Goal: Contribute content: Contribute content

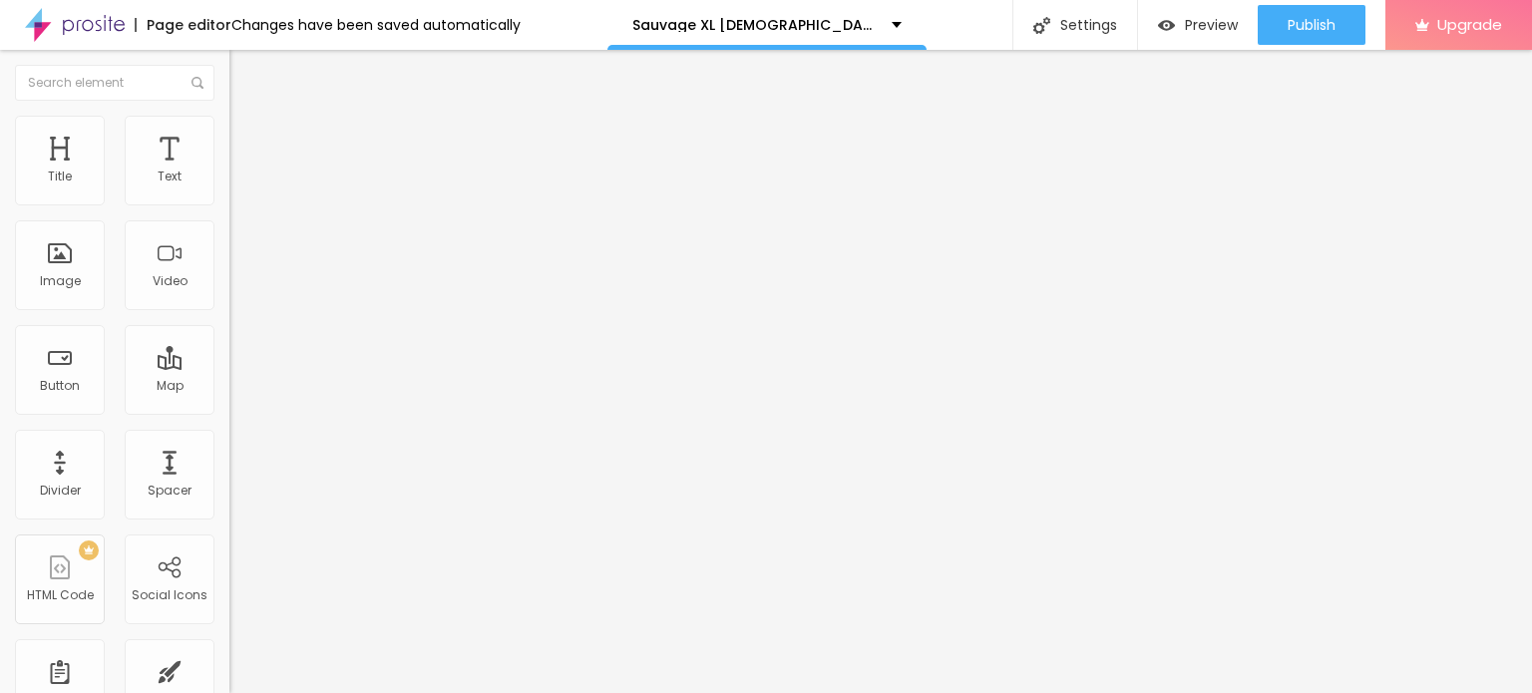
click at [229, 172] on span "Add image" at bounding box center [270, 163] width 82 height 17
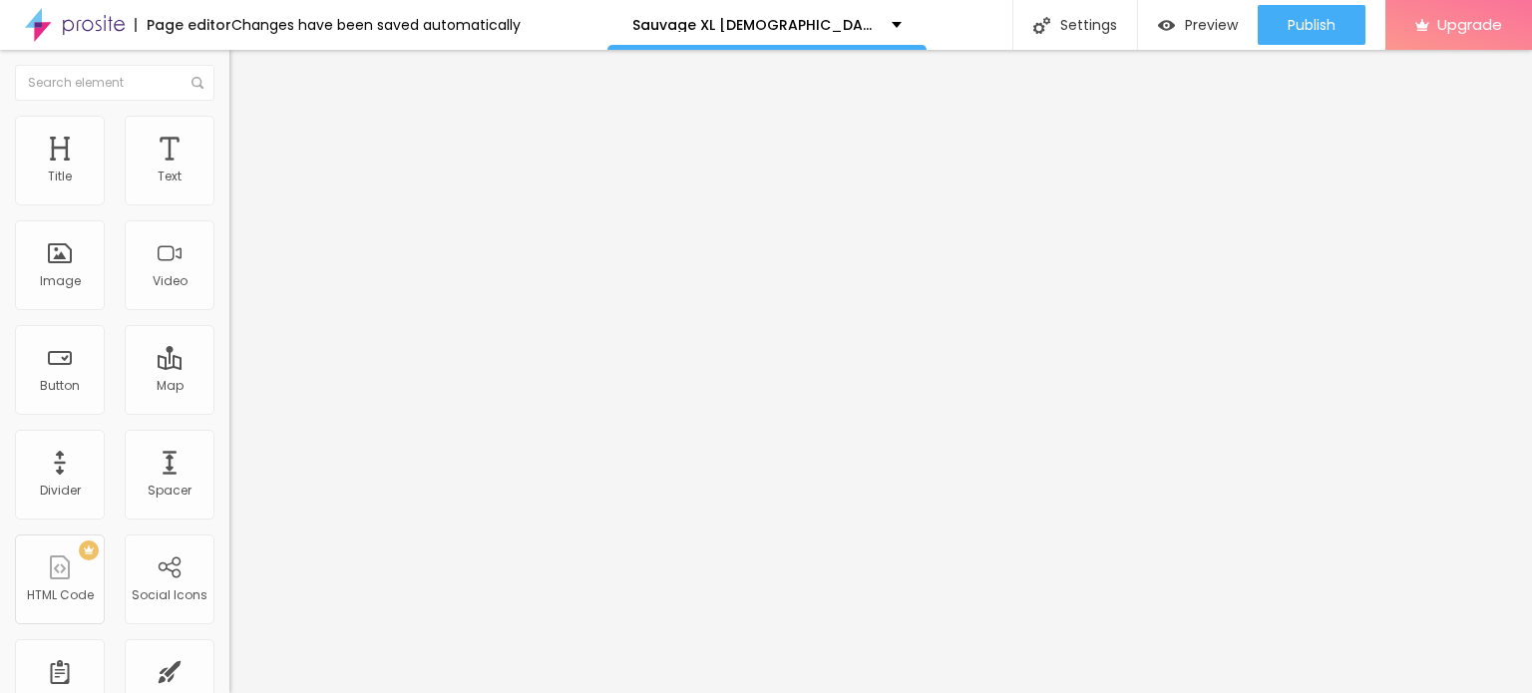
click at [229, 130] on li "Style" at bounding box center [343, 126] width 229 height 20
type input "95"
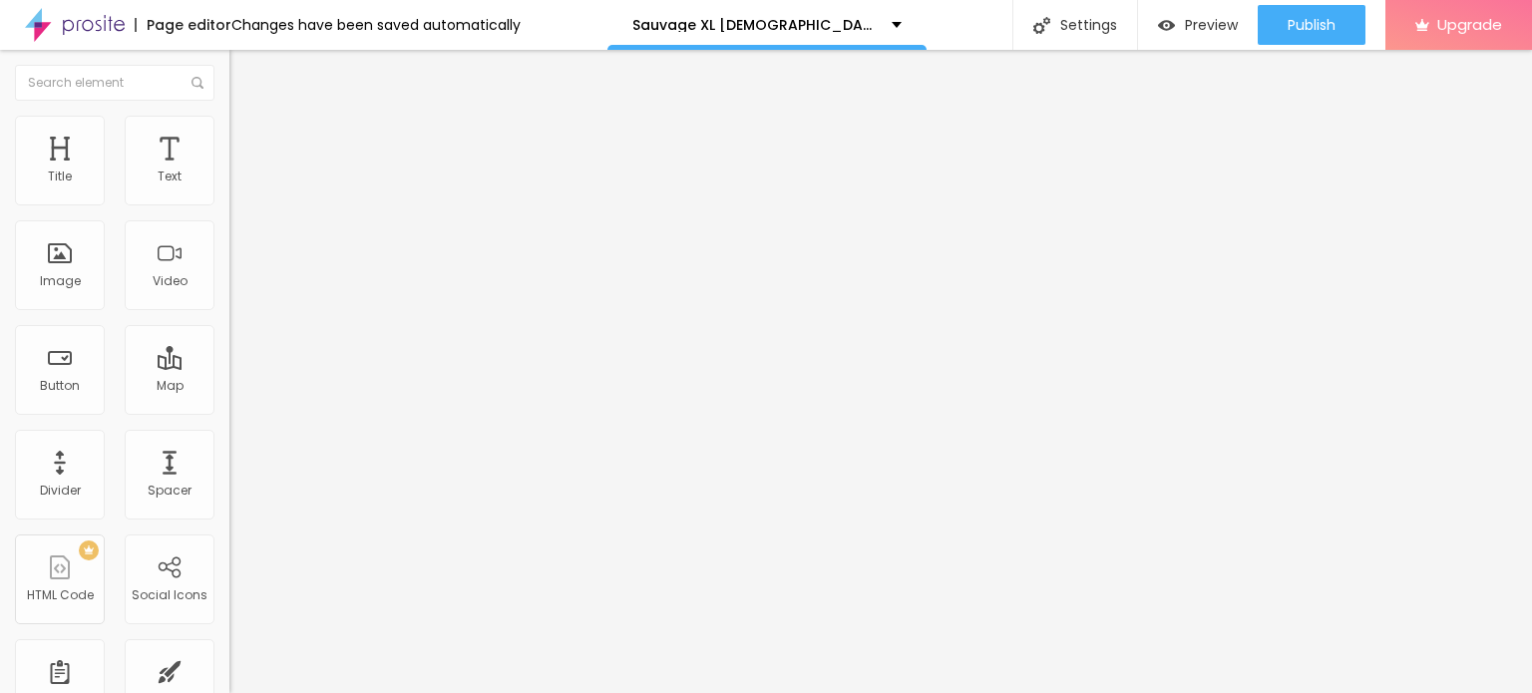
type input "90"
type input "65"
type input "60"
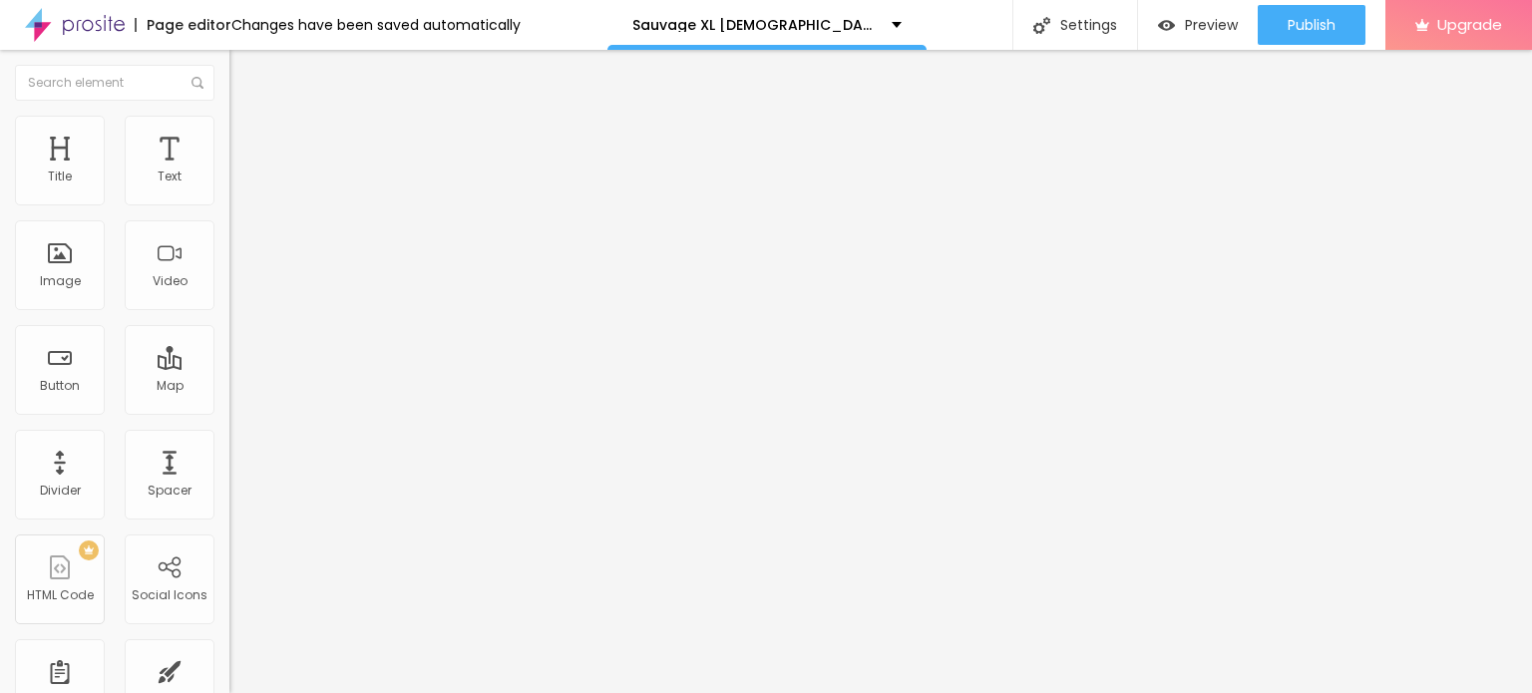
type input "60"
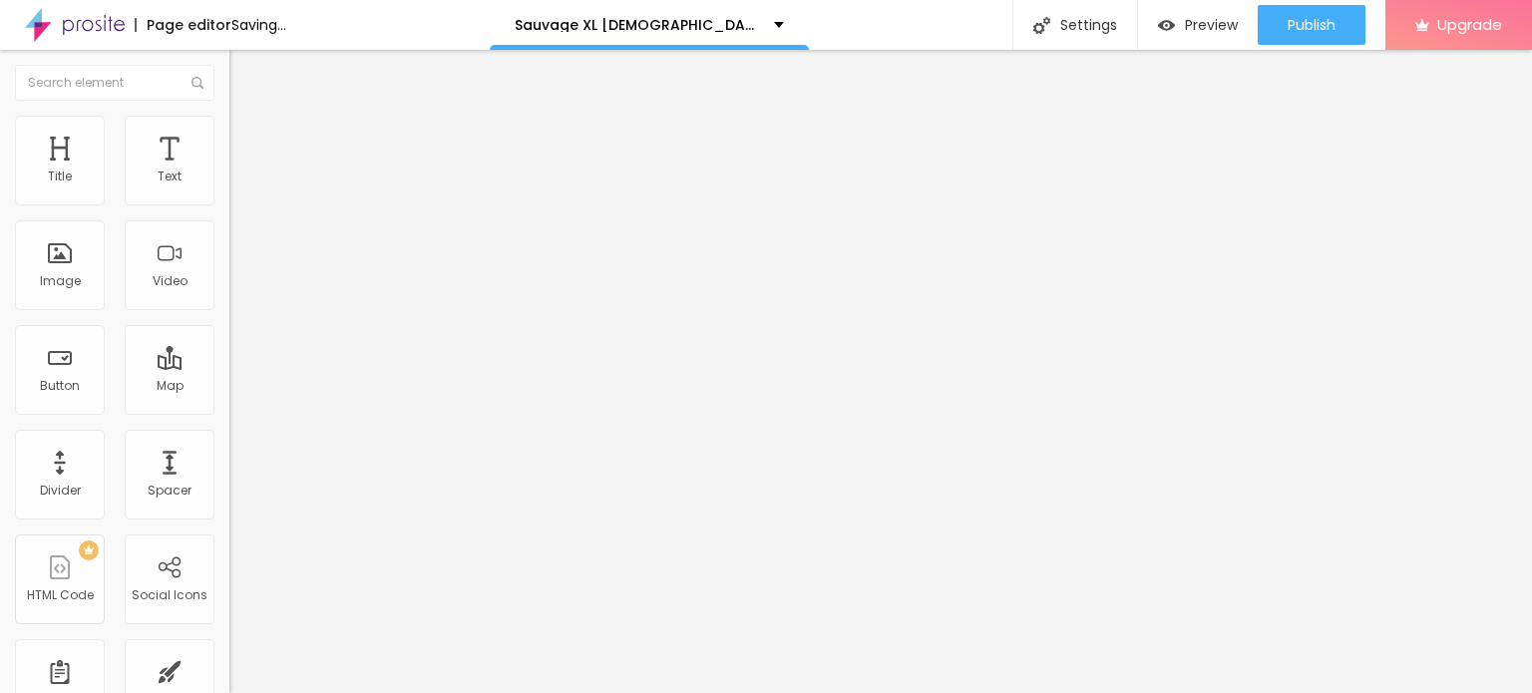
type input "55"
type input "50"
type input "45"
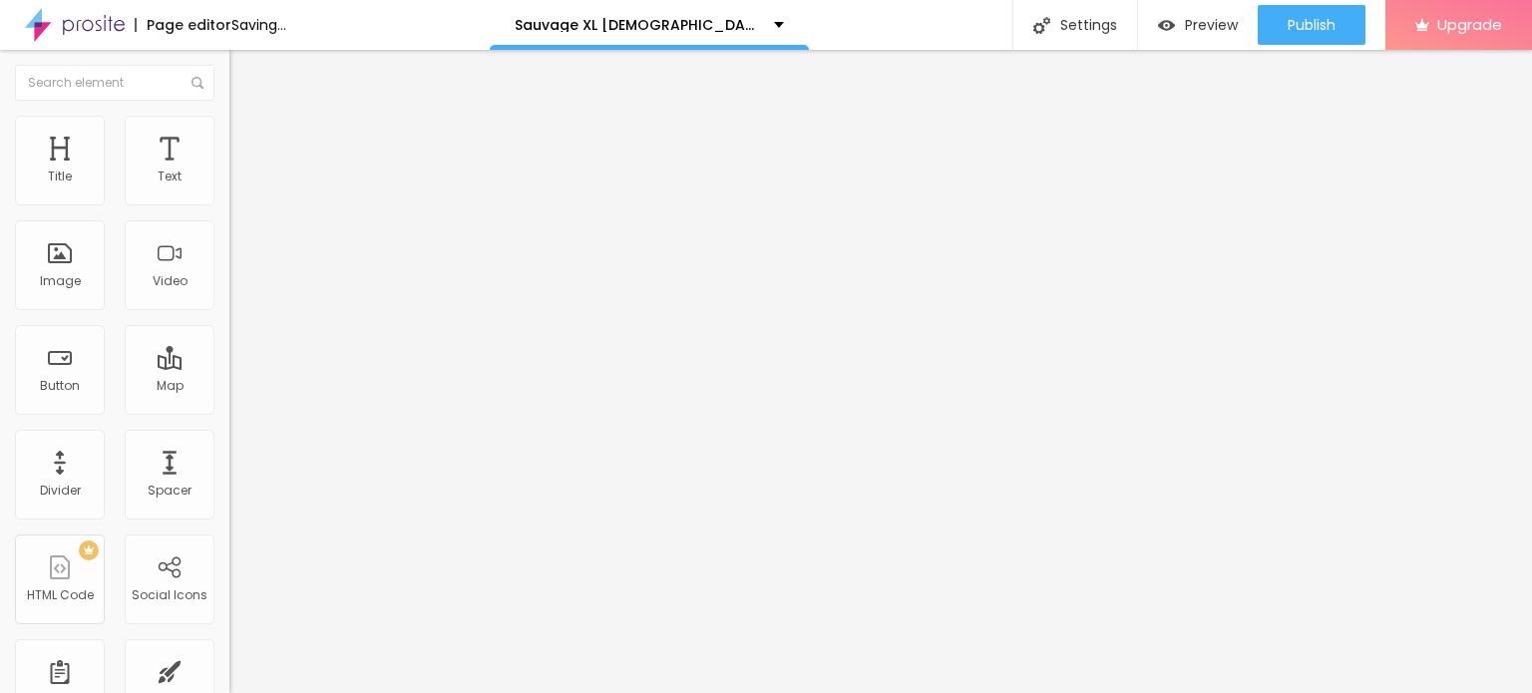
type input "45"
type input "40"
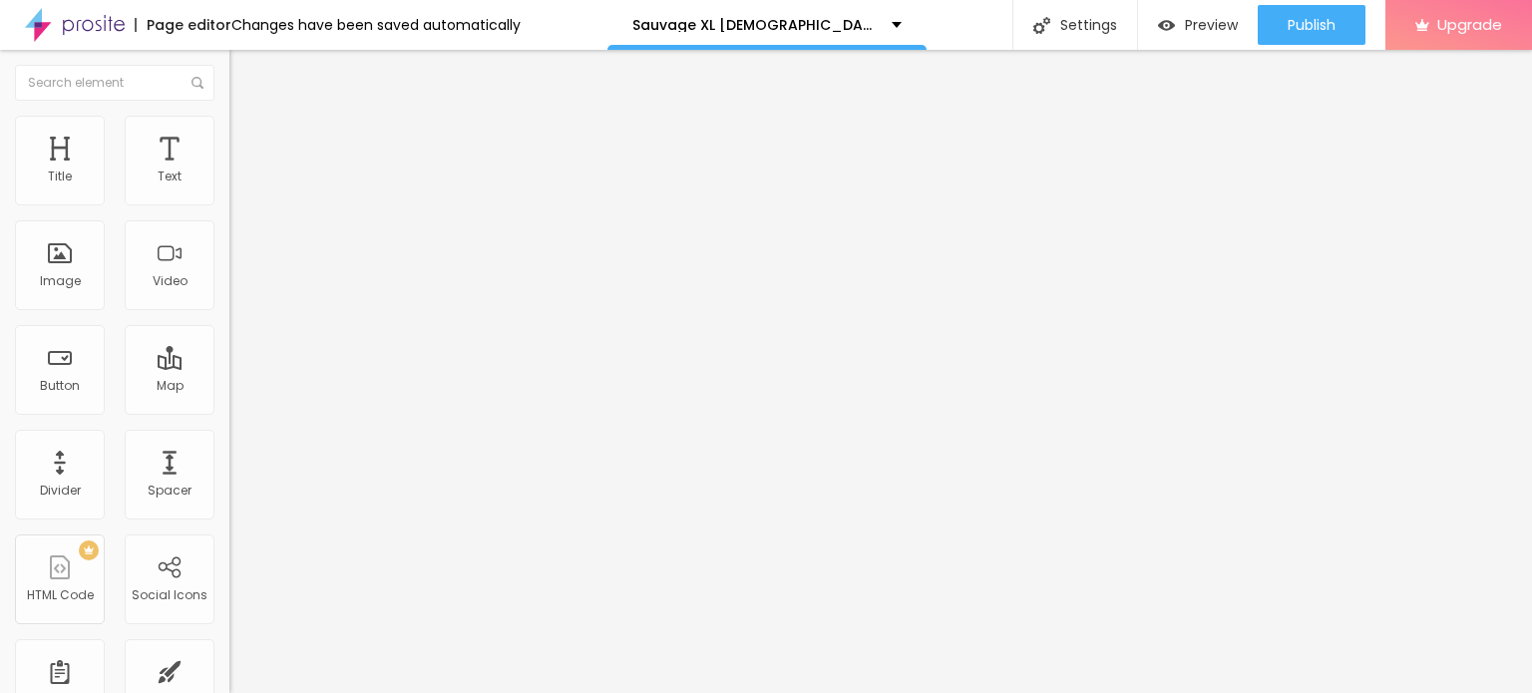
type input "35"
type input "30"
type input "25"
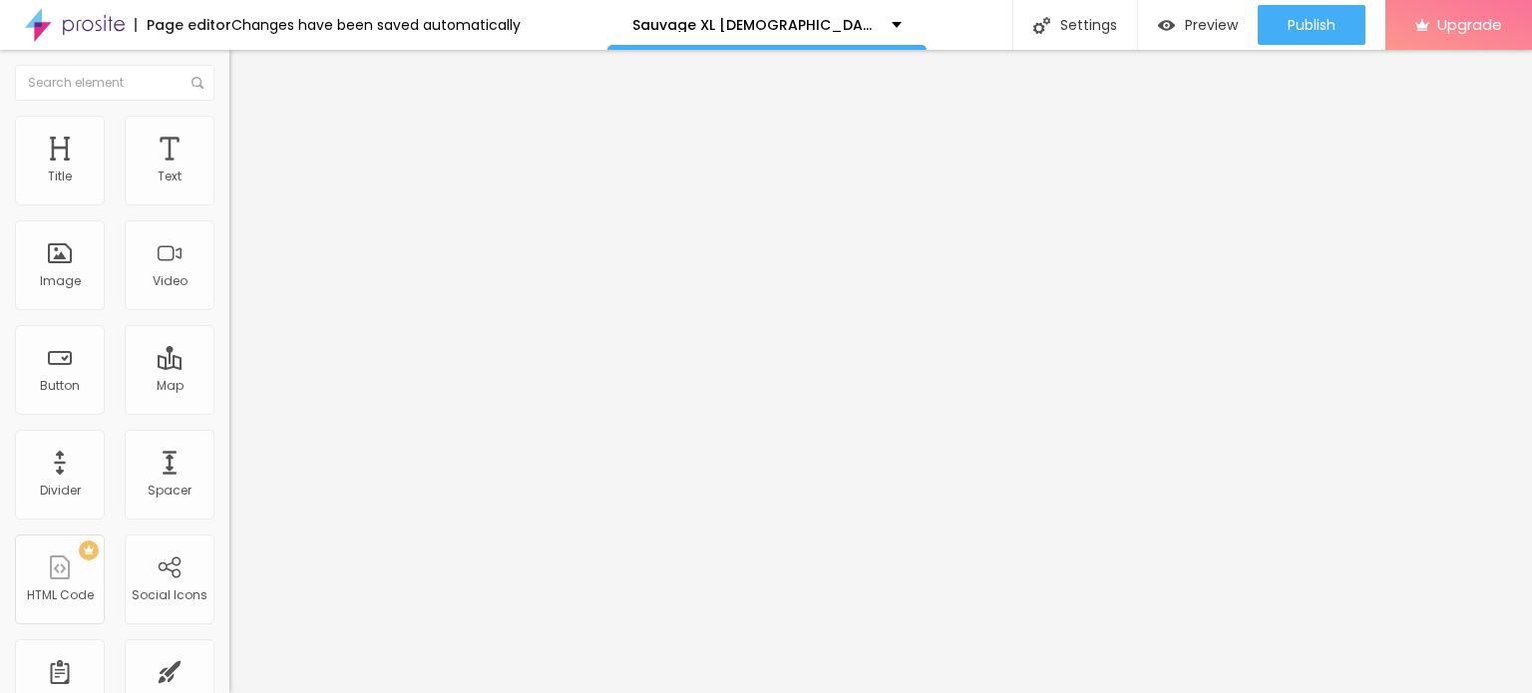
drag, startPoint x: 207, startPoint y: 216, endPoint x: 56, endPoint y: 210, distance: 151.7
type input "25"
click at [229, 204] on input "range" at bounding box center [293, 197] width 129 height 16
click at [229, 188] on input "Click me" at bounding box center [348, 178] width 239 height 20
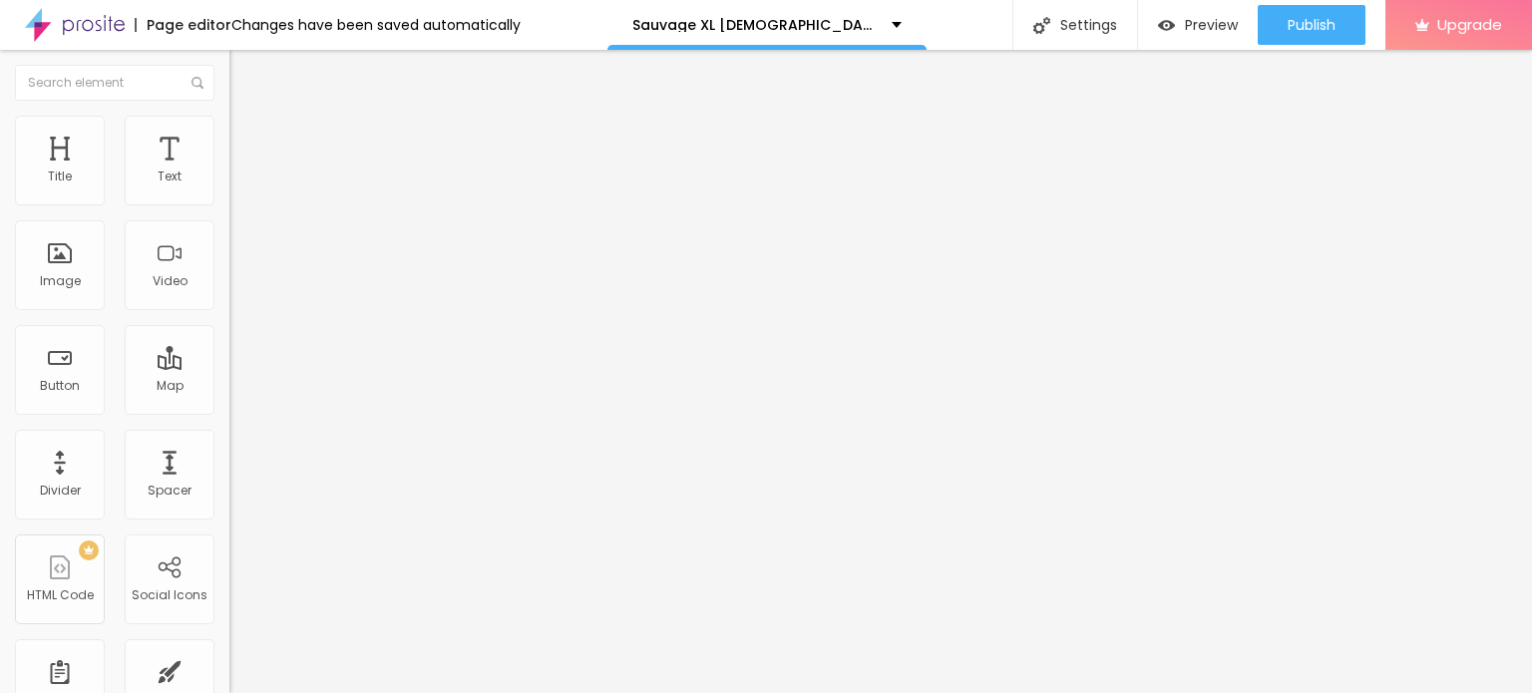
click at [229, 188] on input "Click me" at bounding box center [348, 178] width 239 height 20
paste input "😍👇SHOP NOW😍👇"
type input "😍👇SHOP NOW😍👇"
click at [229, 411] on input "https://" at bounding box center [348, 401] width 239 height 20
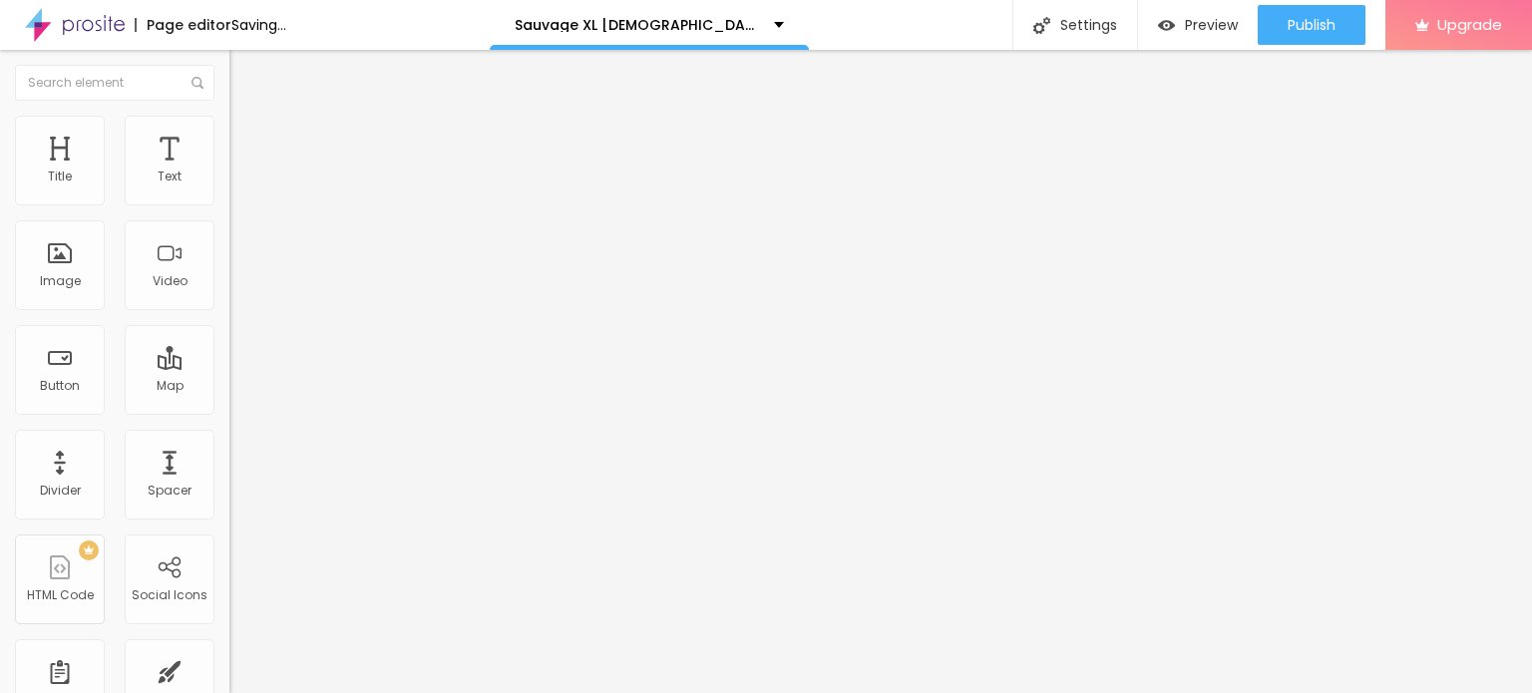
click at [229, 411] on input "https://" at bounding box center [348, 401] width 239 height 20
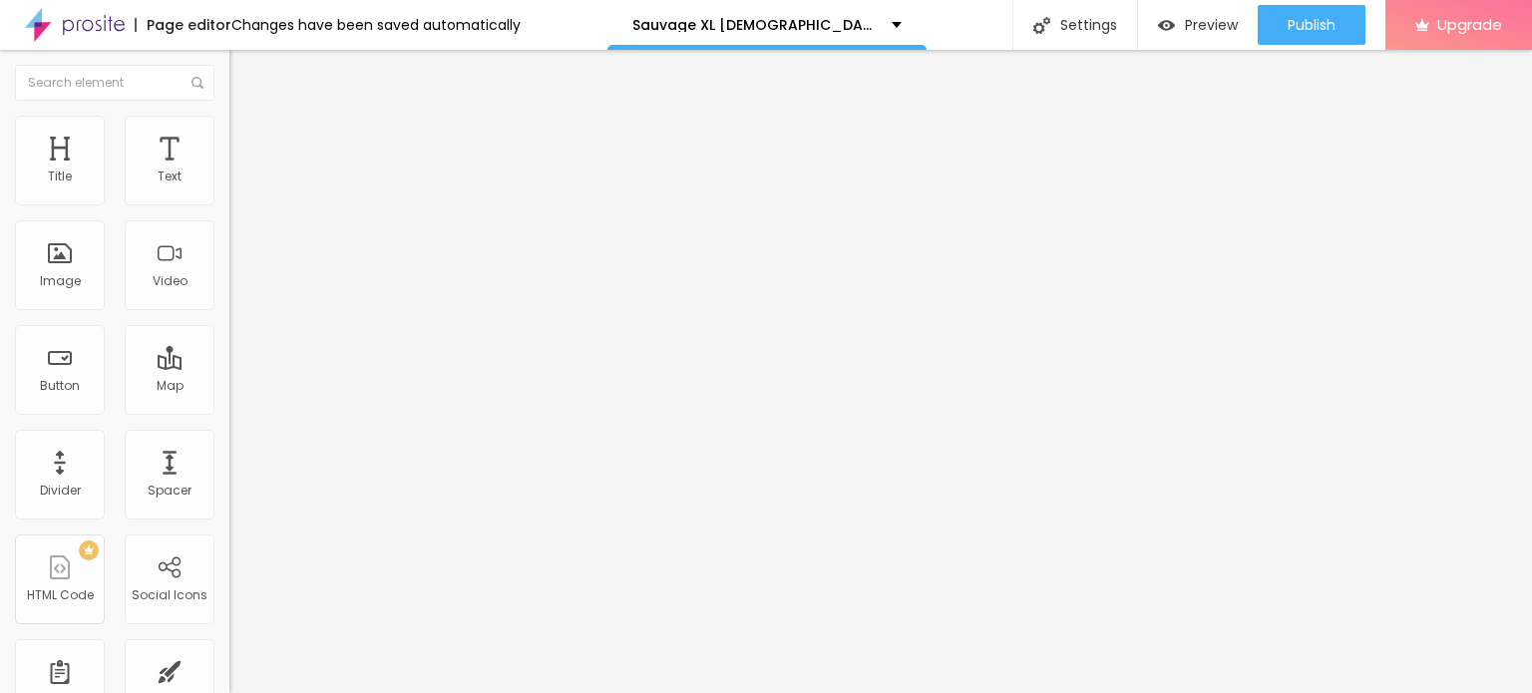
paste input "sites.google.com/view/sauvagexlmaleenhancementgummie/"
type input "https://sites.google.com/view/sauvagexlmaleenhancementgummie/"
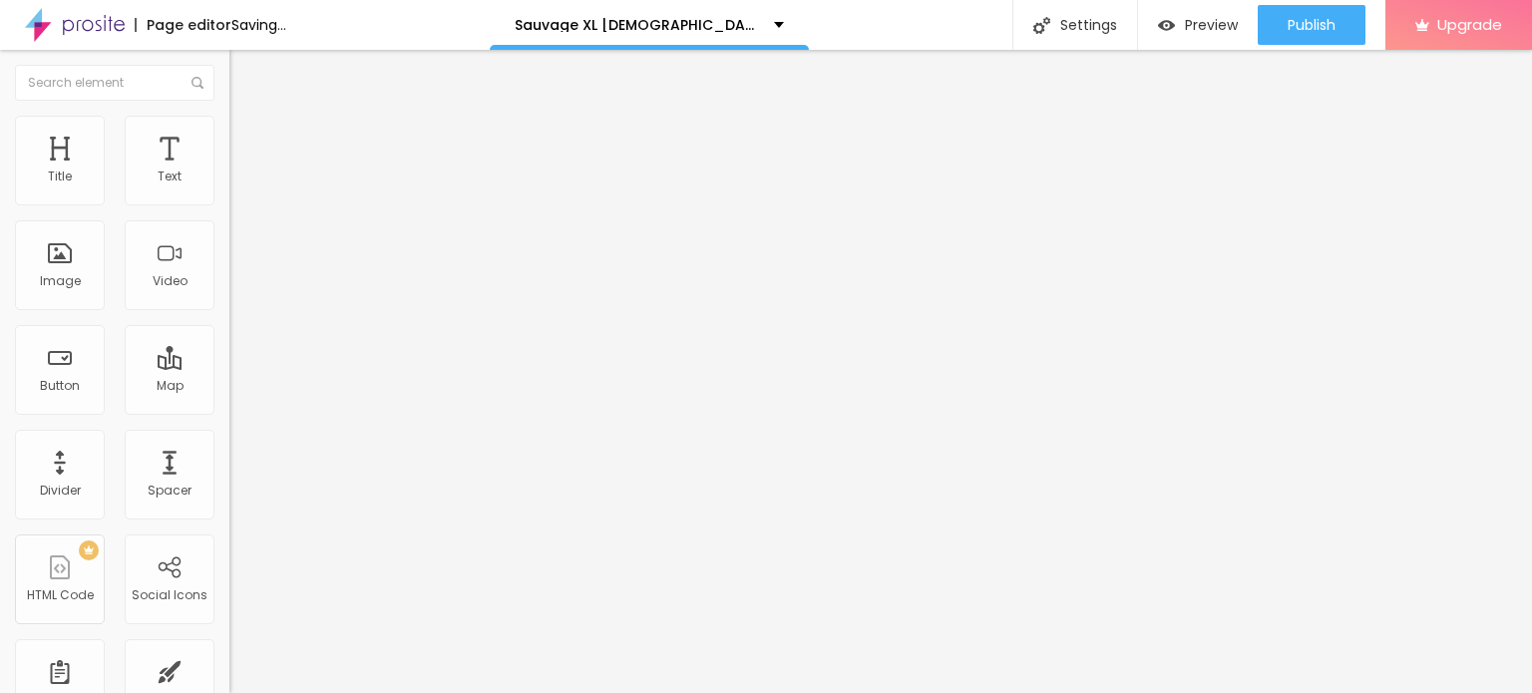
click at [239, 287] on icon "button" at bounding box center [243, 283] width 8 height 8
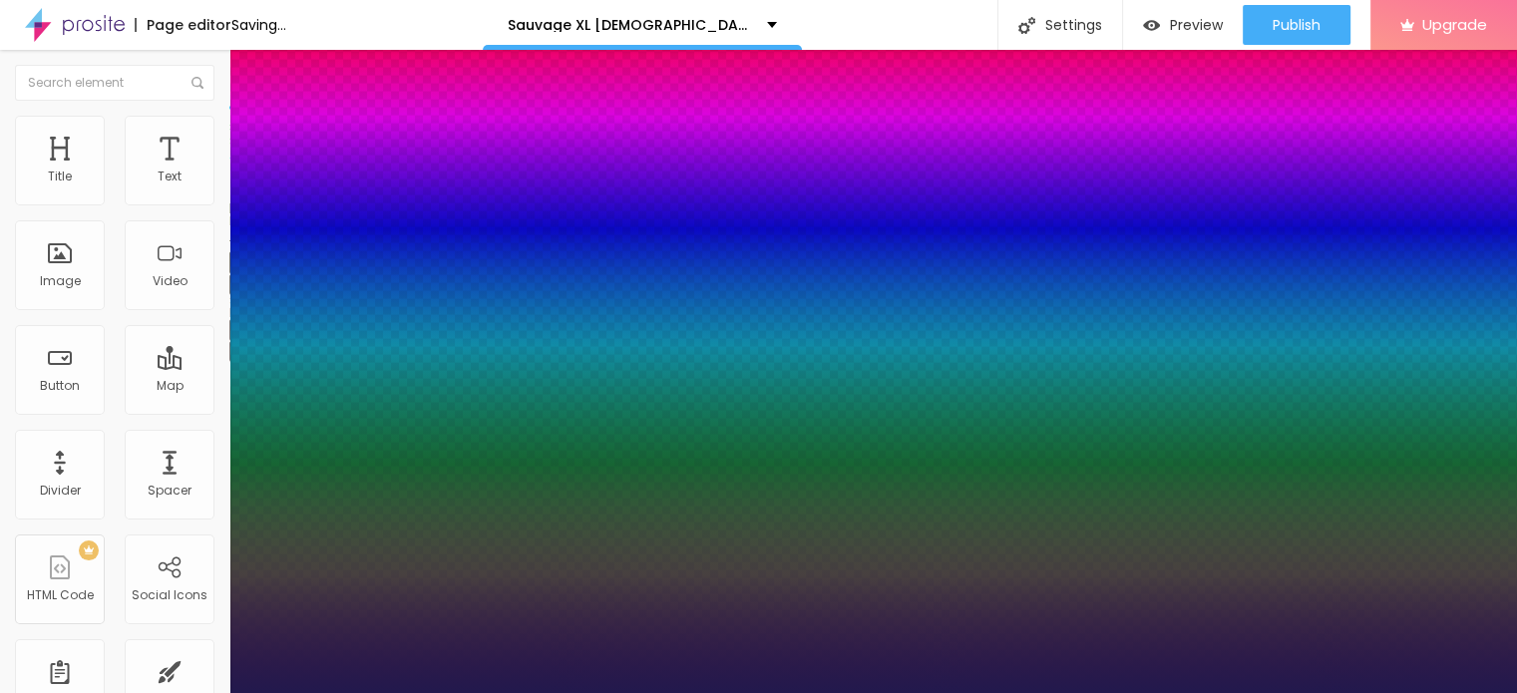
type input "1"
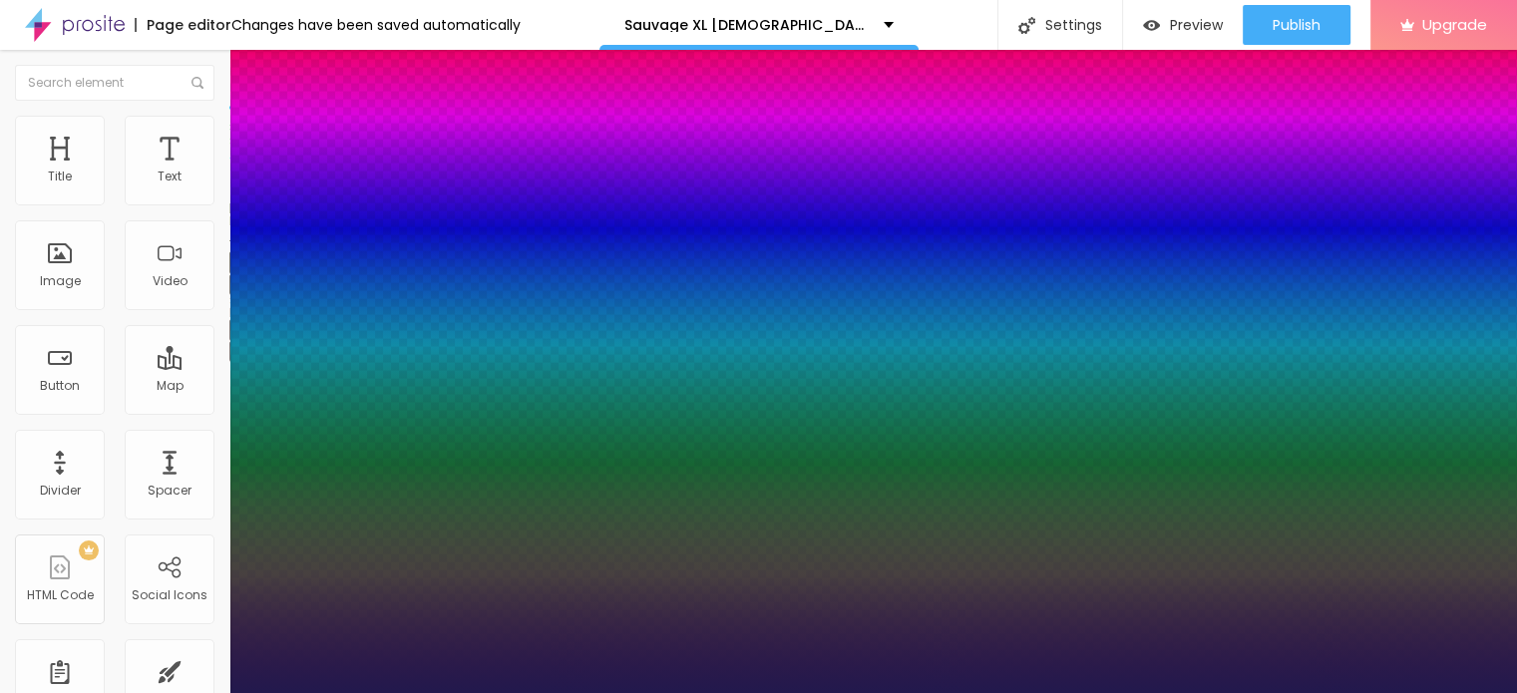
type input "34"
type input "1"
type input "38"
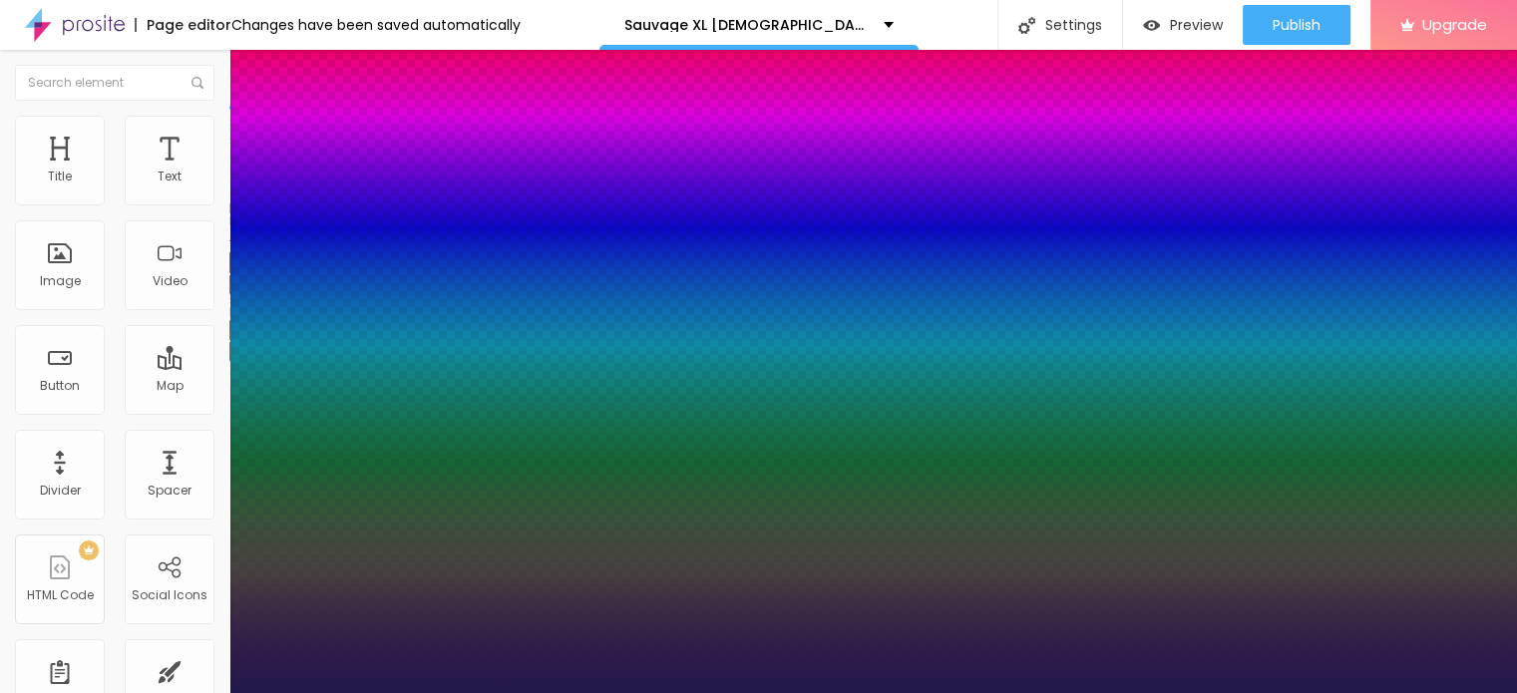
type input "1"
type input "43"
type input "1"
type input "46"
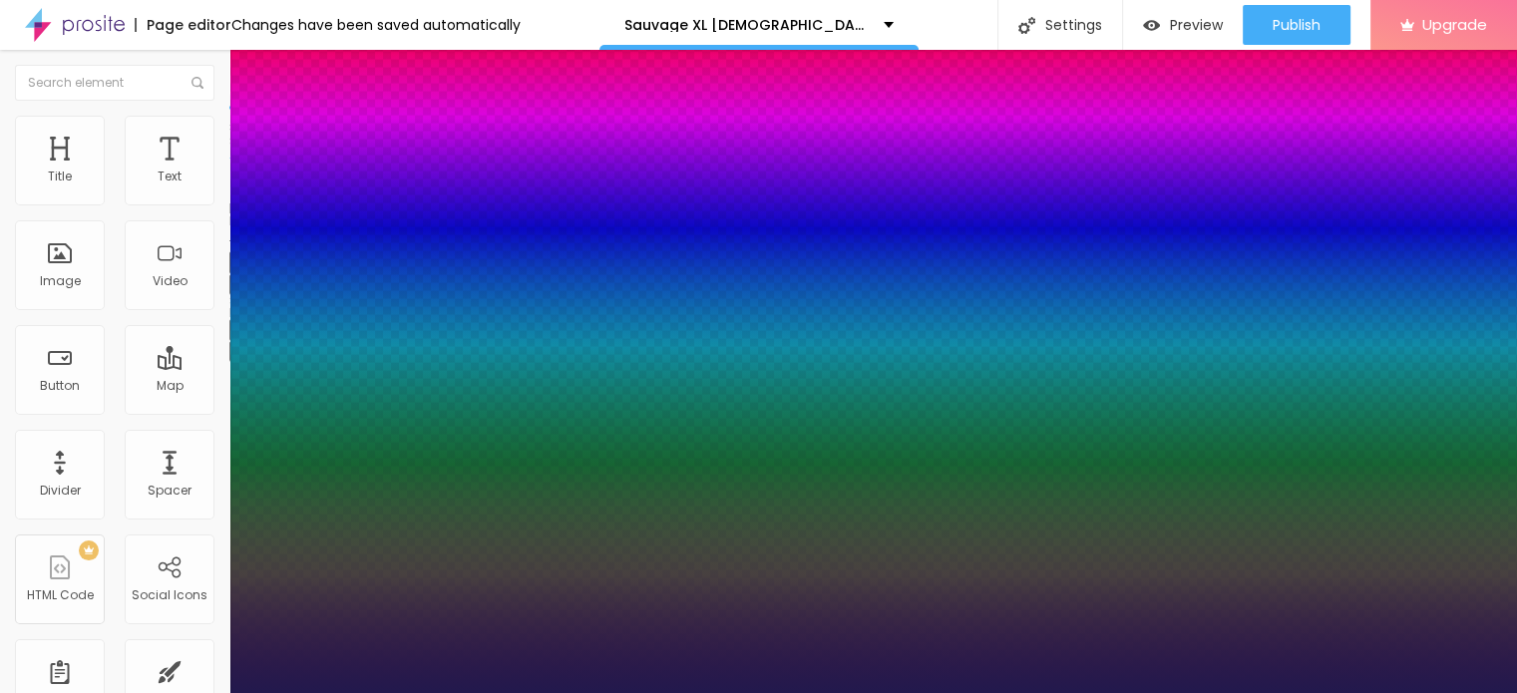
type input "46"
type input "1"
type input "51"
type input "1"
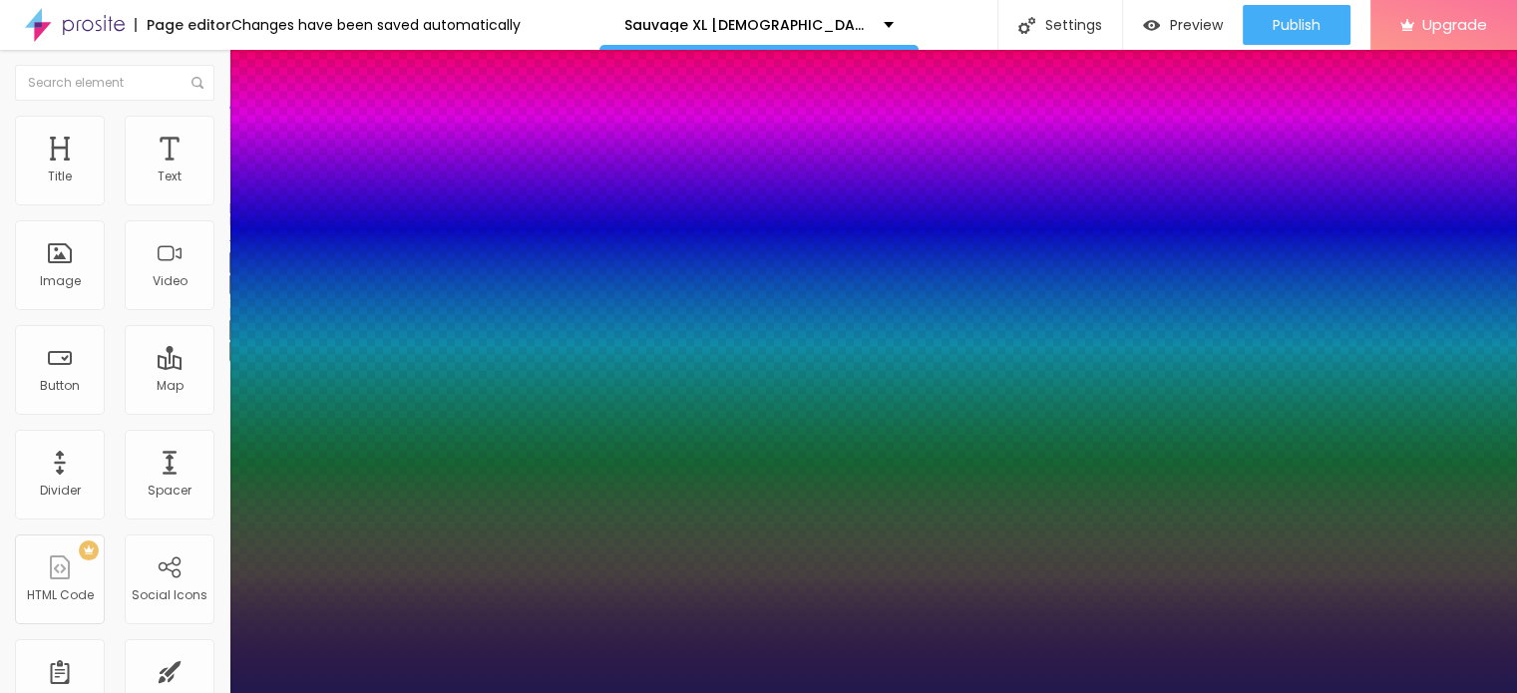
type input "54"
type input "1"
type input "55"
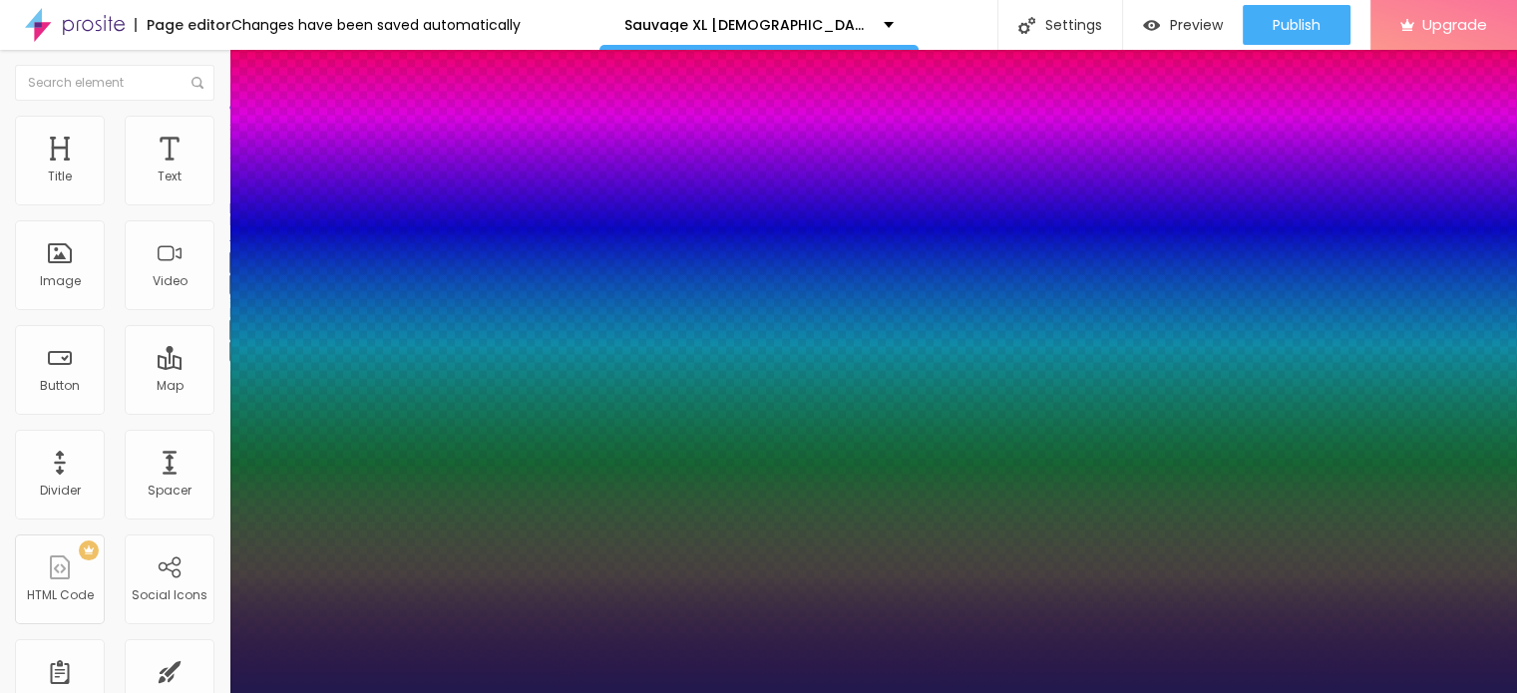
type input "1"
type input "57"
type input "1"
type input "60"
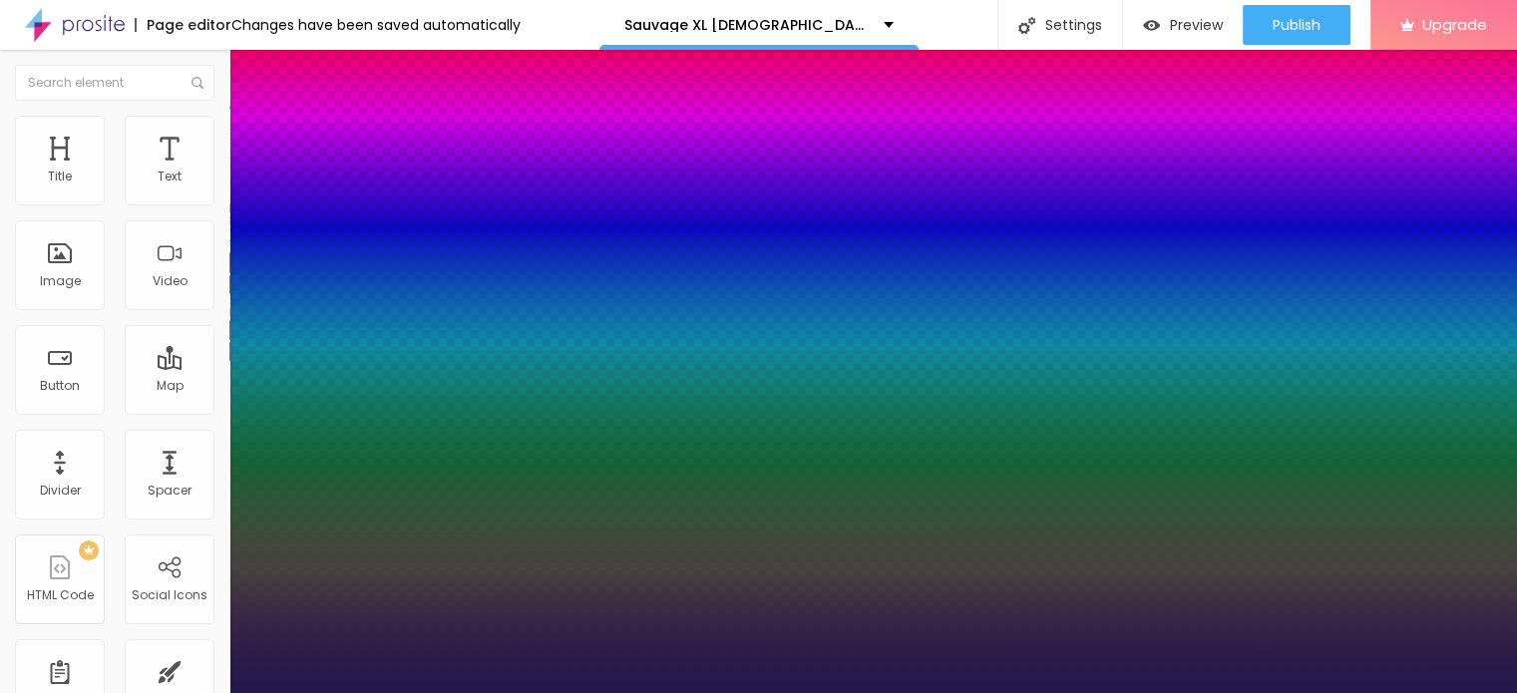
type input "60"
type input "1"
type input "61"
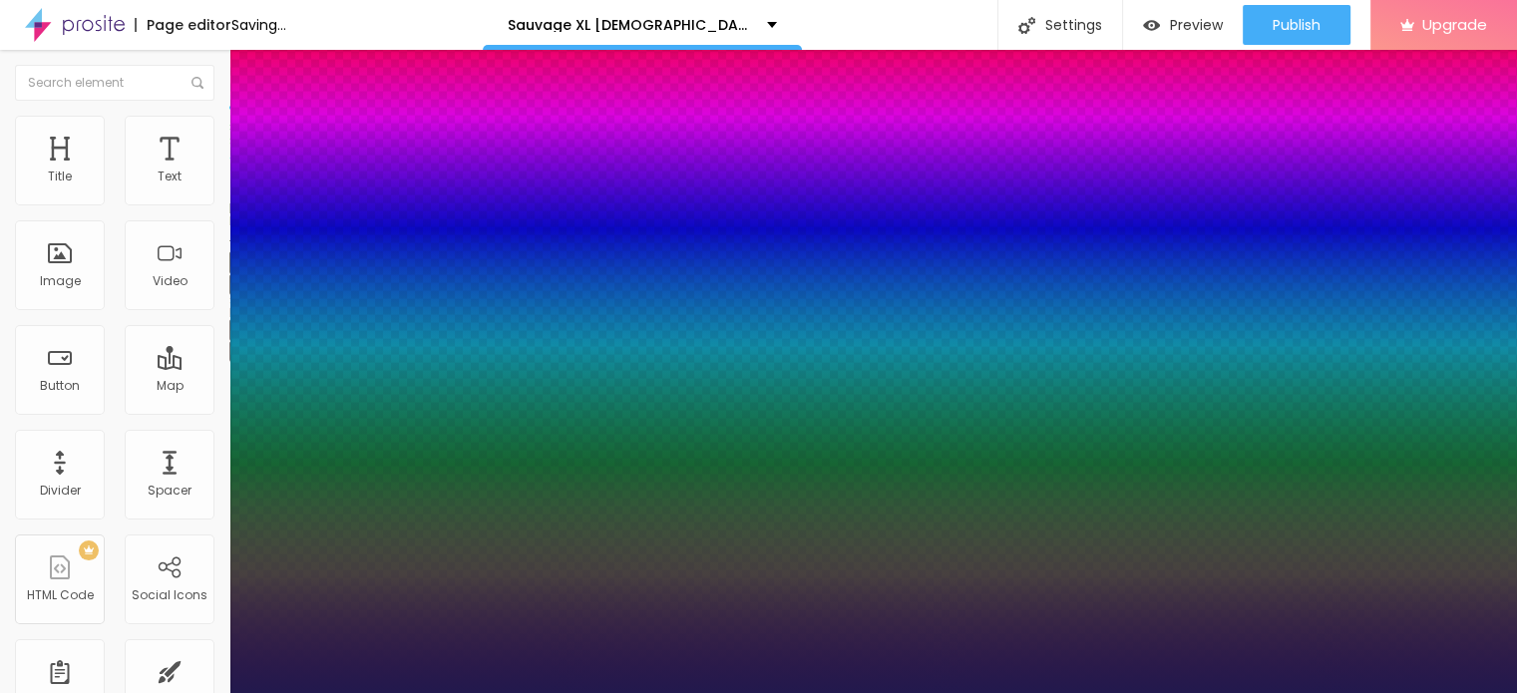
type input "1"
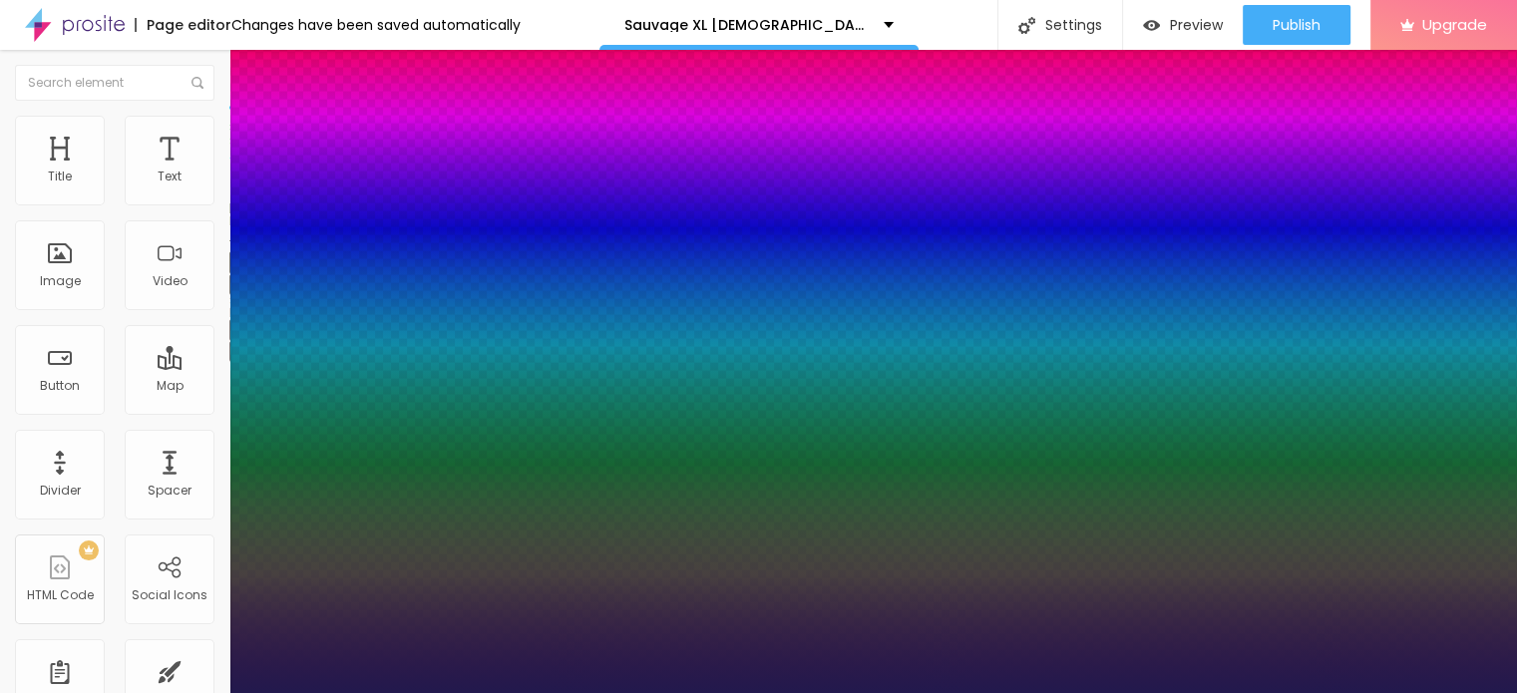
drag, startPoint x: 271, startPoint y: 561, endPoint x: 339, endPoint y: 558, distance: 67.9
type input "61"
click at [711, 692] on div at bounding box center [758, 693] width 1517 height 0
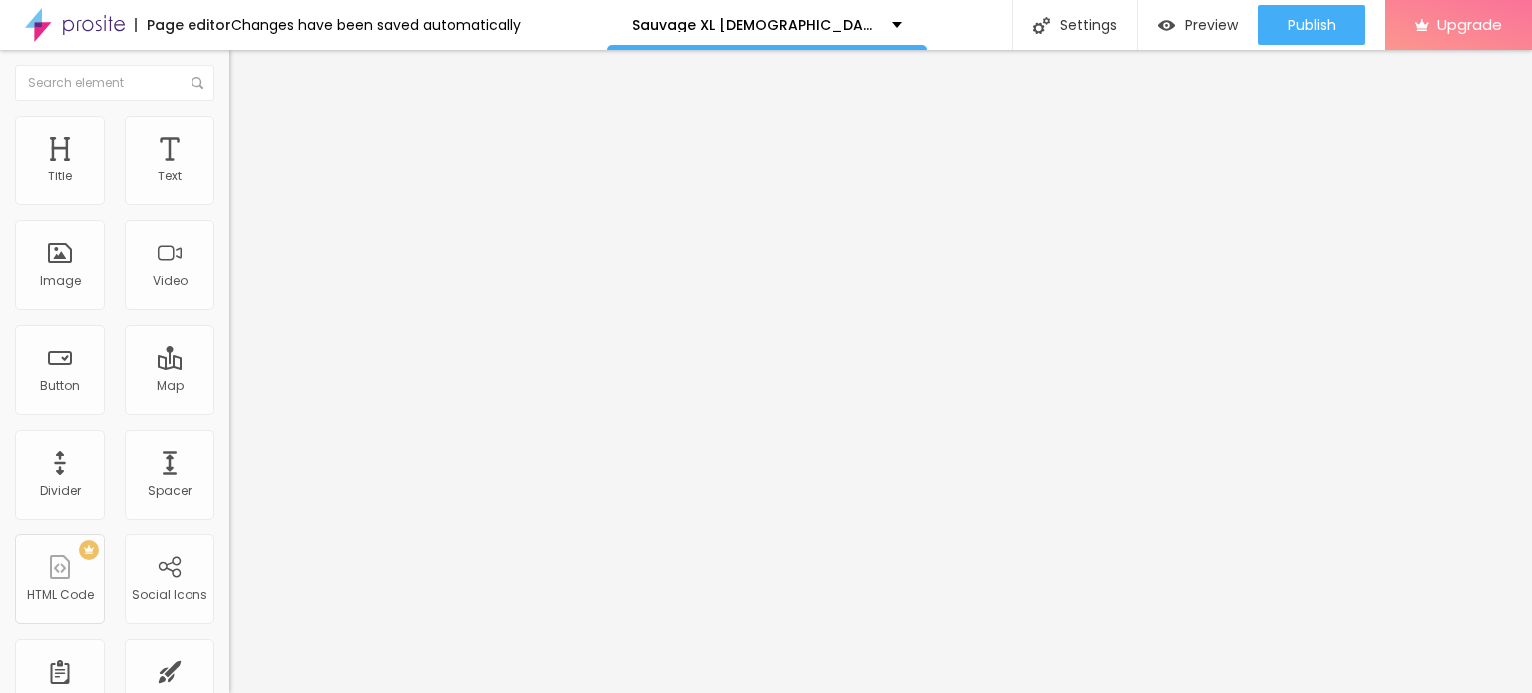
click at [229, 362] on button "button" at bounding box center [243, 351] width 28 height 21
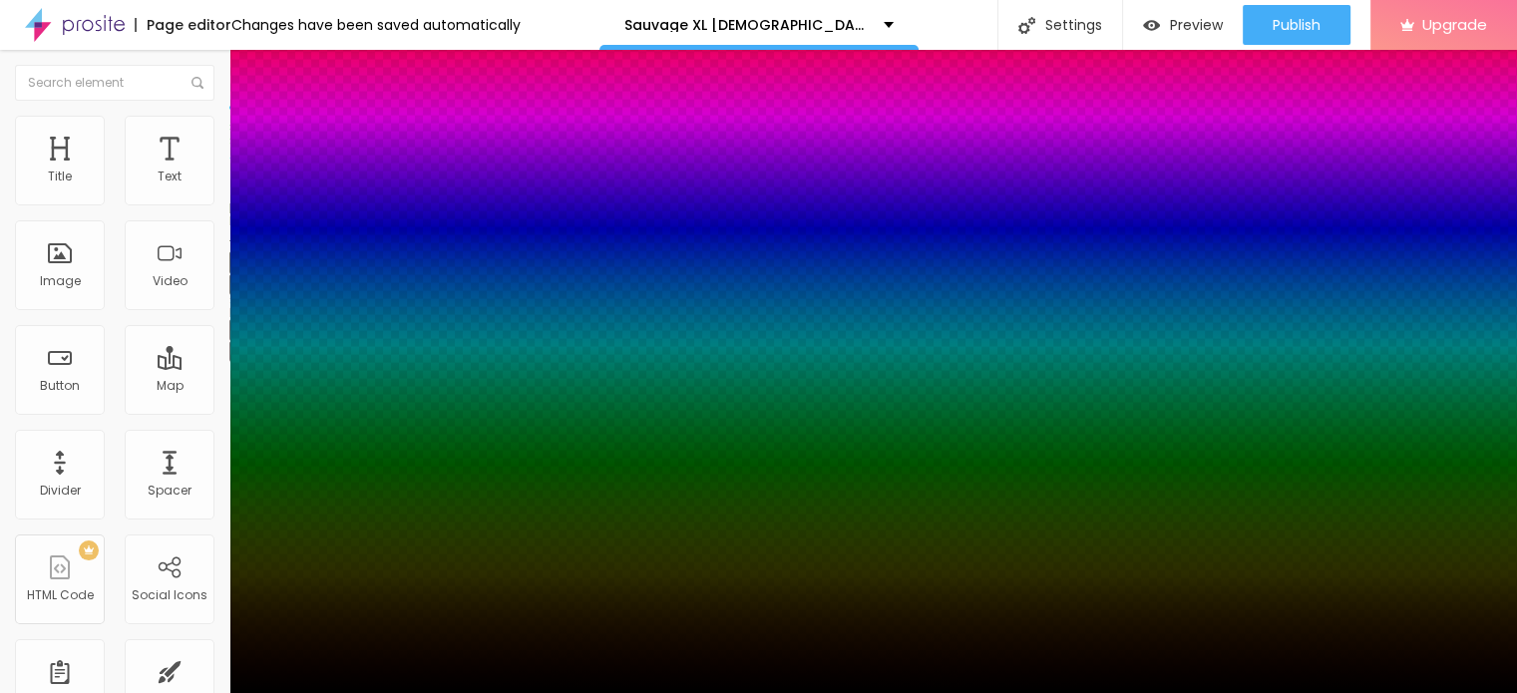
click at [345, 625] on div at bounding box center [758, 346] width 1517 height 693
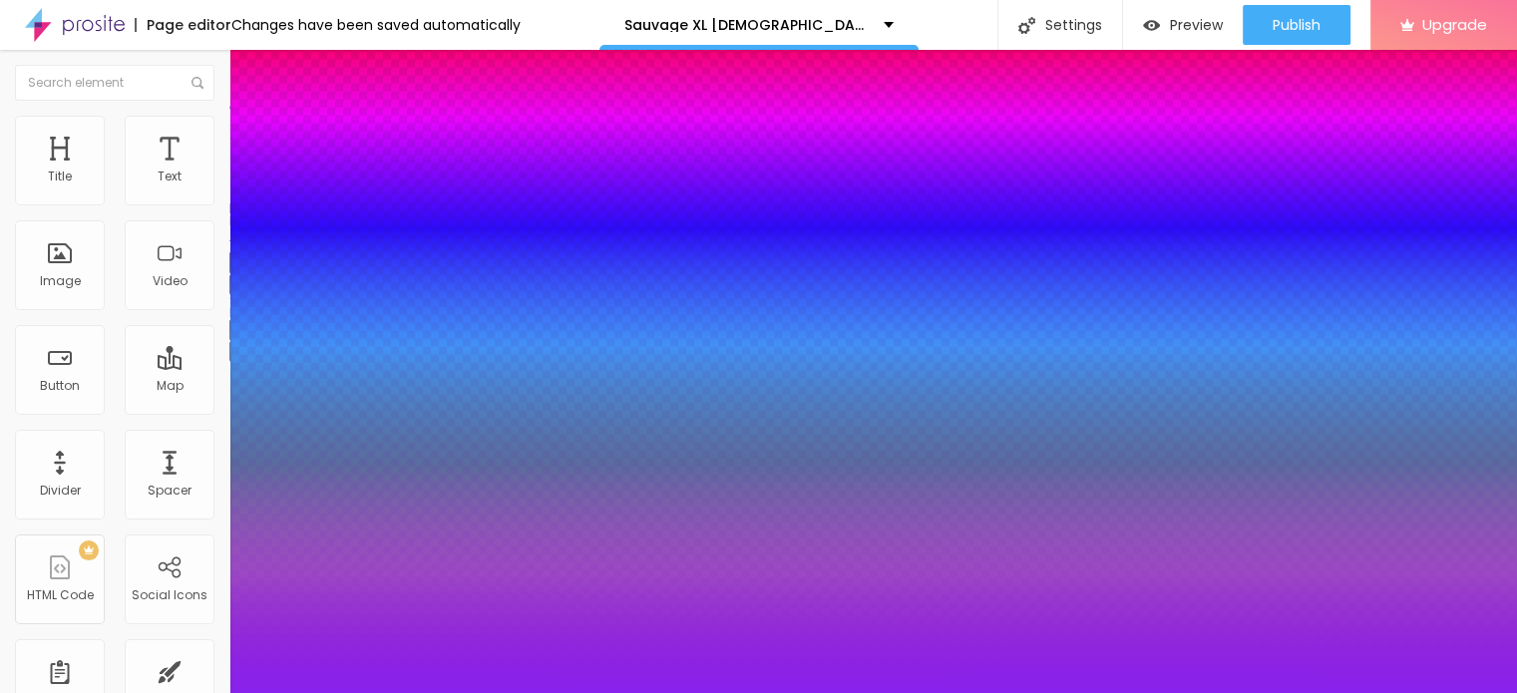
type input "#8718F6"
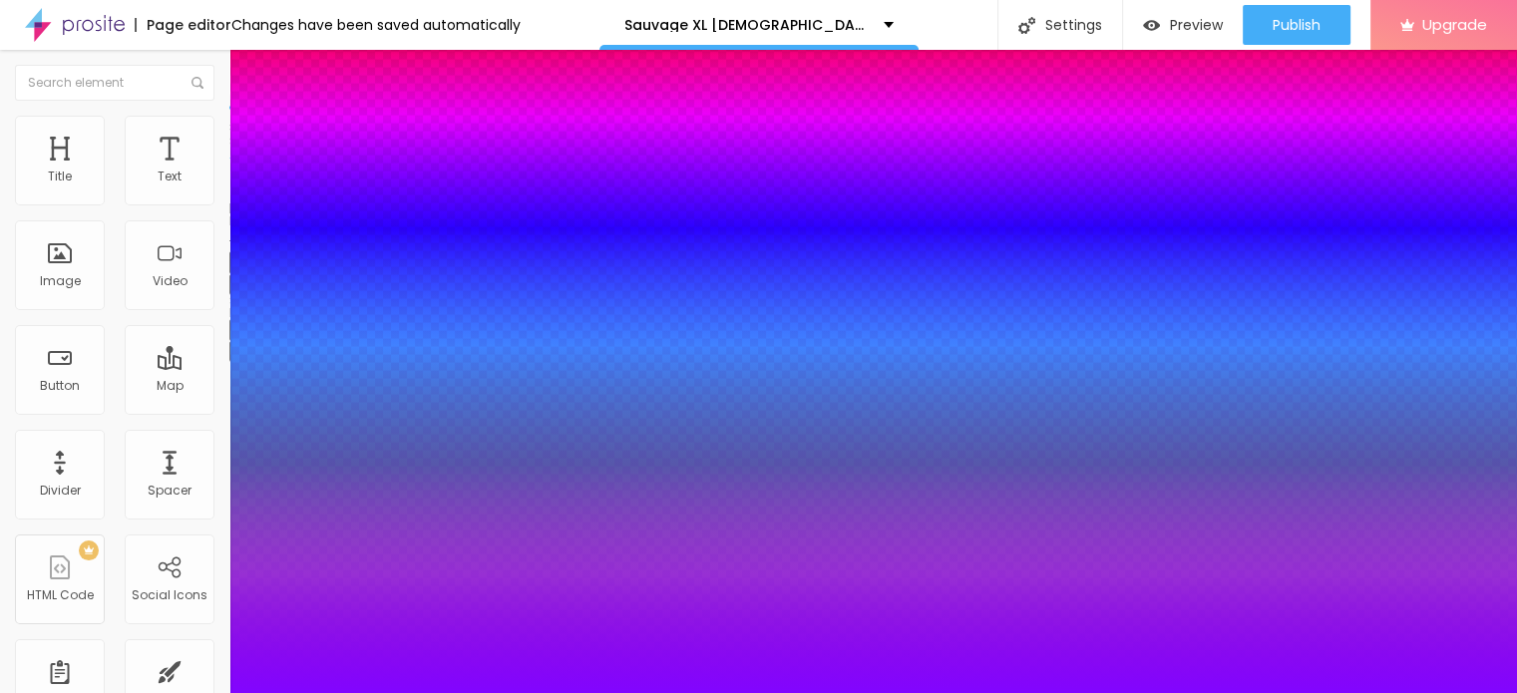
drag, startPoint x: 311, startPoint y: 599, endPoint x: 327, endPoint y: 587, distance: 19.9
click at [327, 587] on div at bounding box center [758, 346] width 1517 height 693
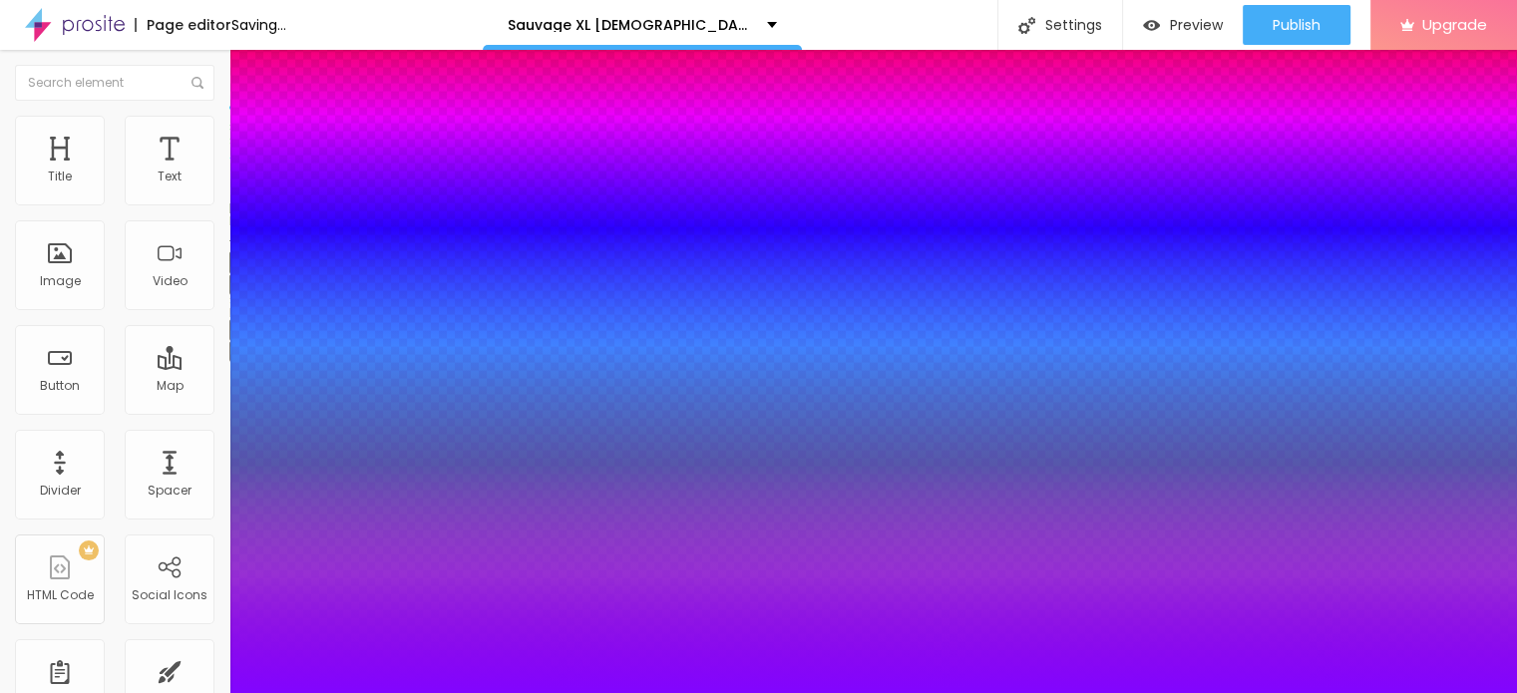
click at [363, 692] on div at bounding box center [758, 705] width 1517 height 0
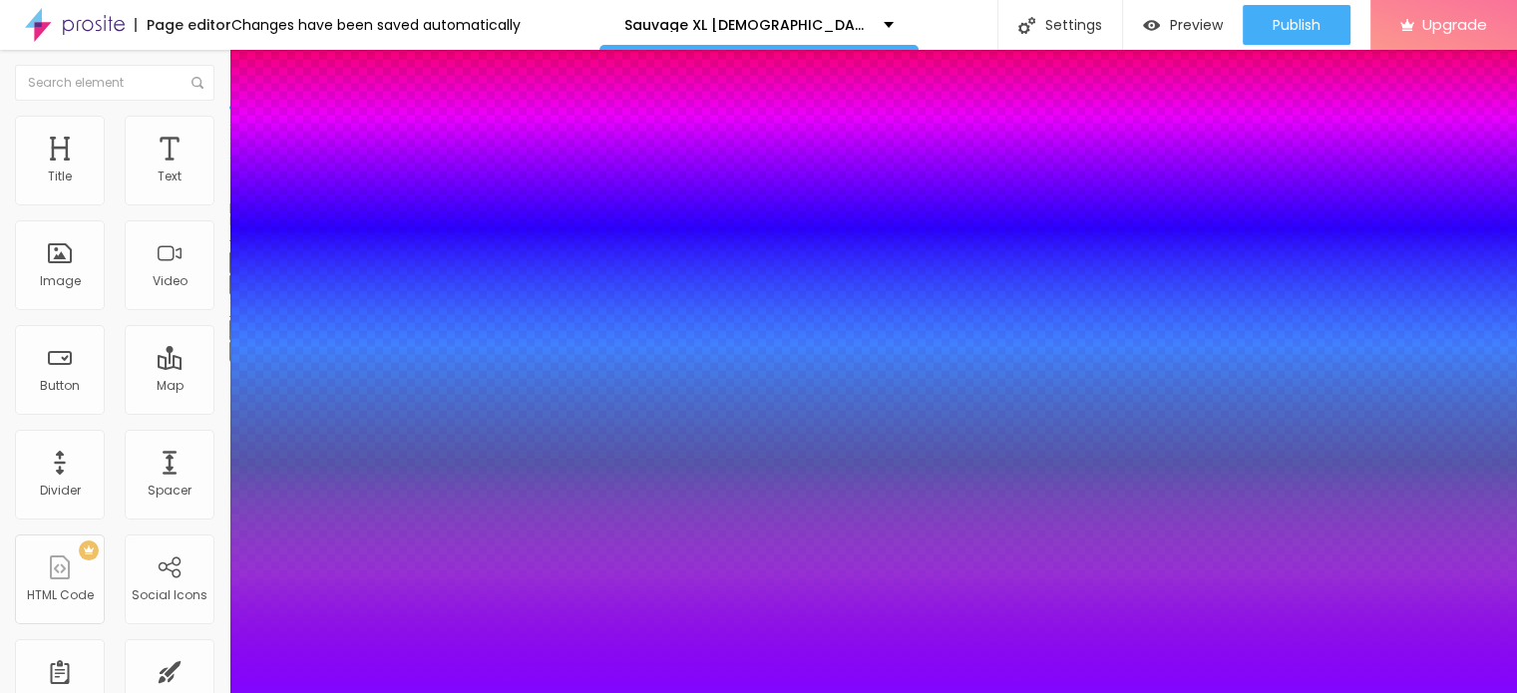
click at [1068, 692] on div at bounding box center [758, 693] width 1517 height 0
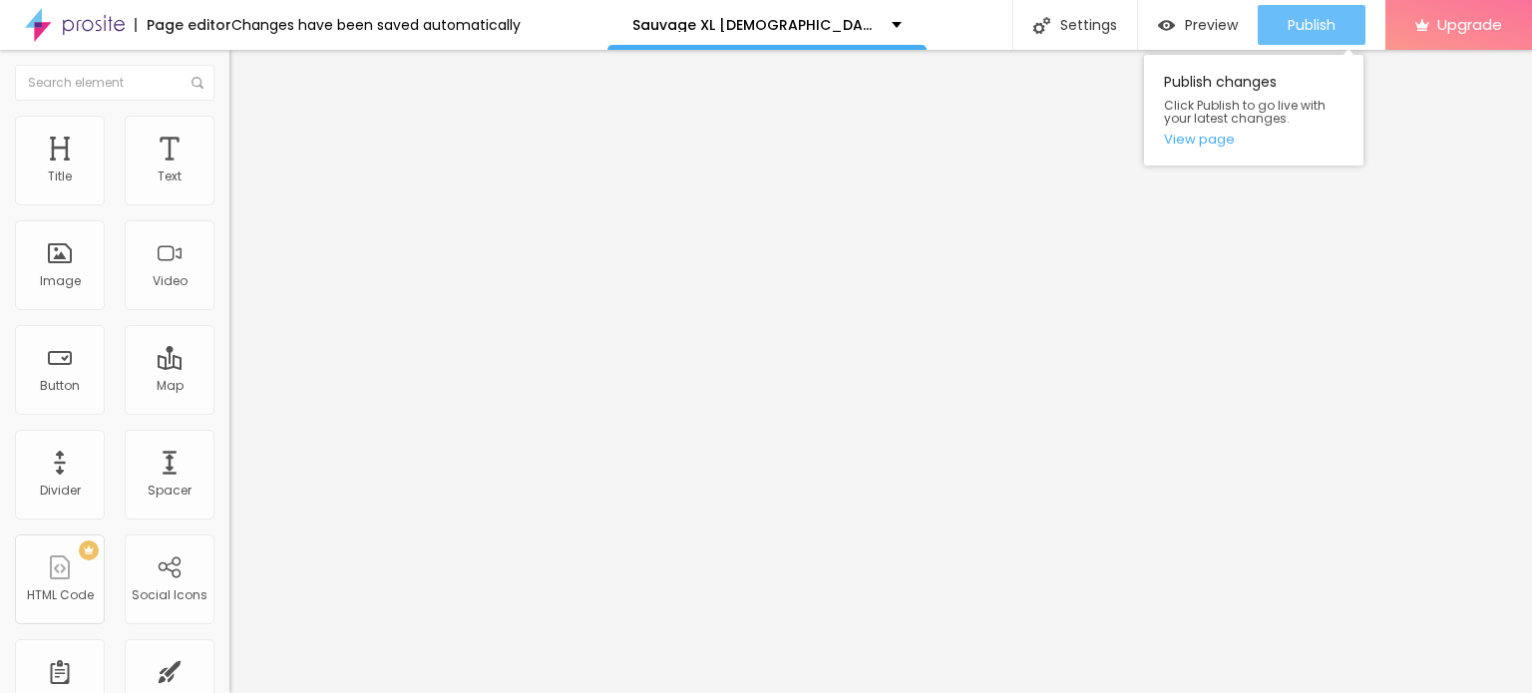
click at [1289, 31] on span "Publish" at bounding box center [1312, 25] width 48 height 16
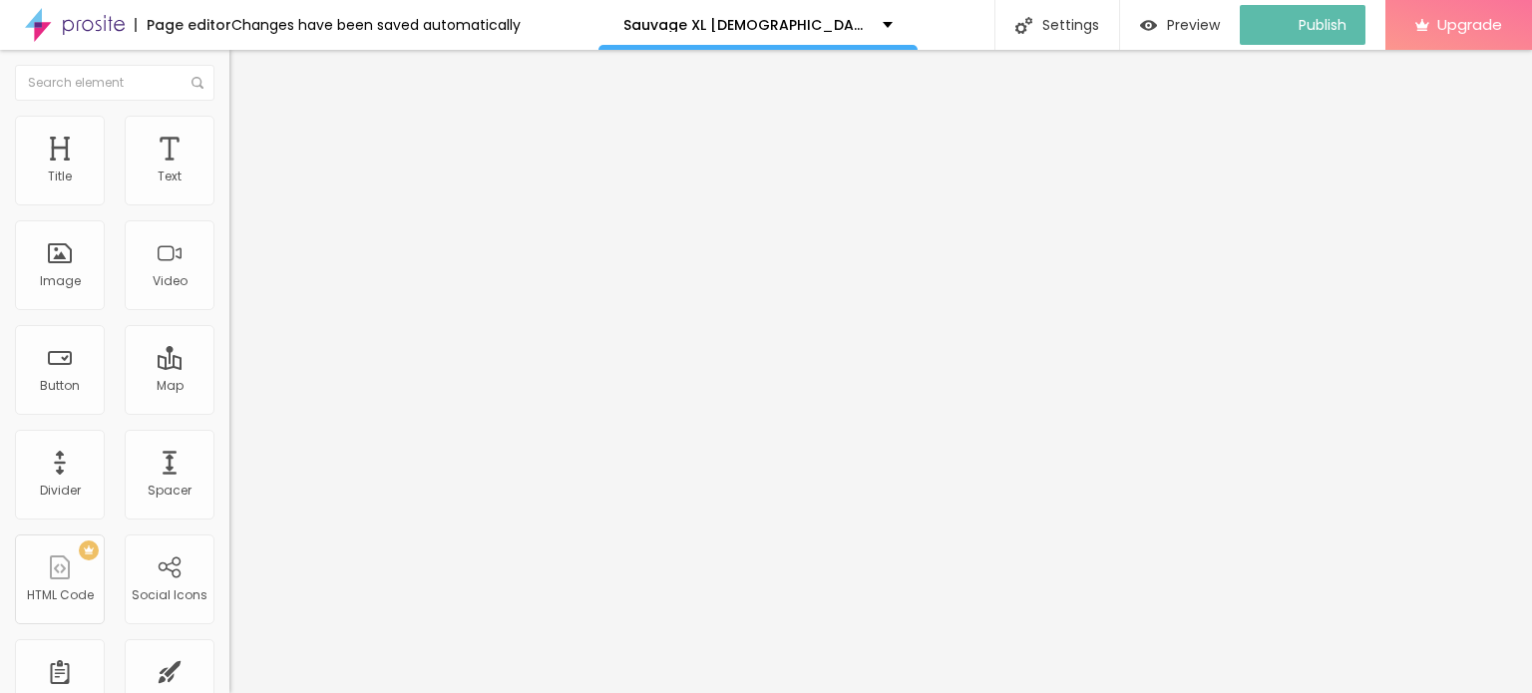
click at [72, 31] on img at bounding box center [75, 25] width 100 height 50
click at [237, 289] on icon "button" at bounding box center [243, 283] width 12 height 12
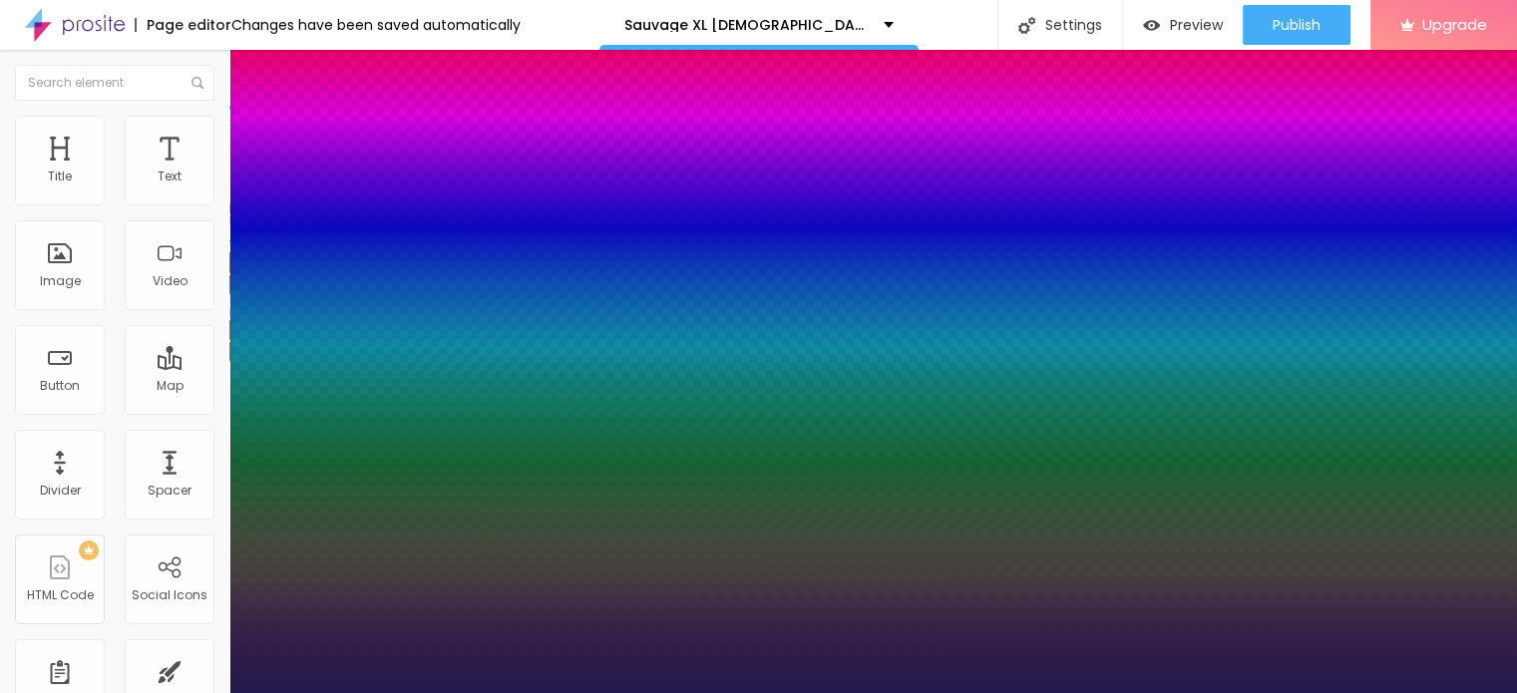
type input "1"
type input "33"
type input "1"
type input "37"
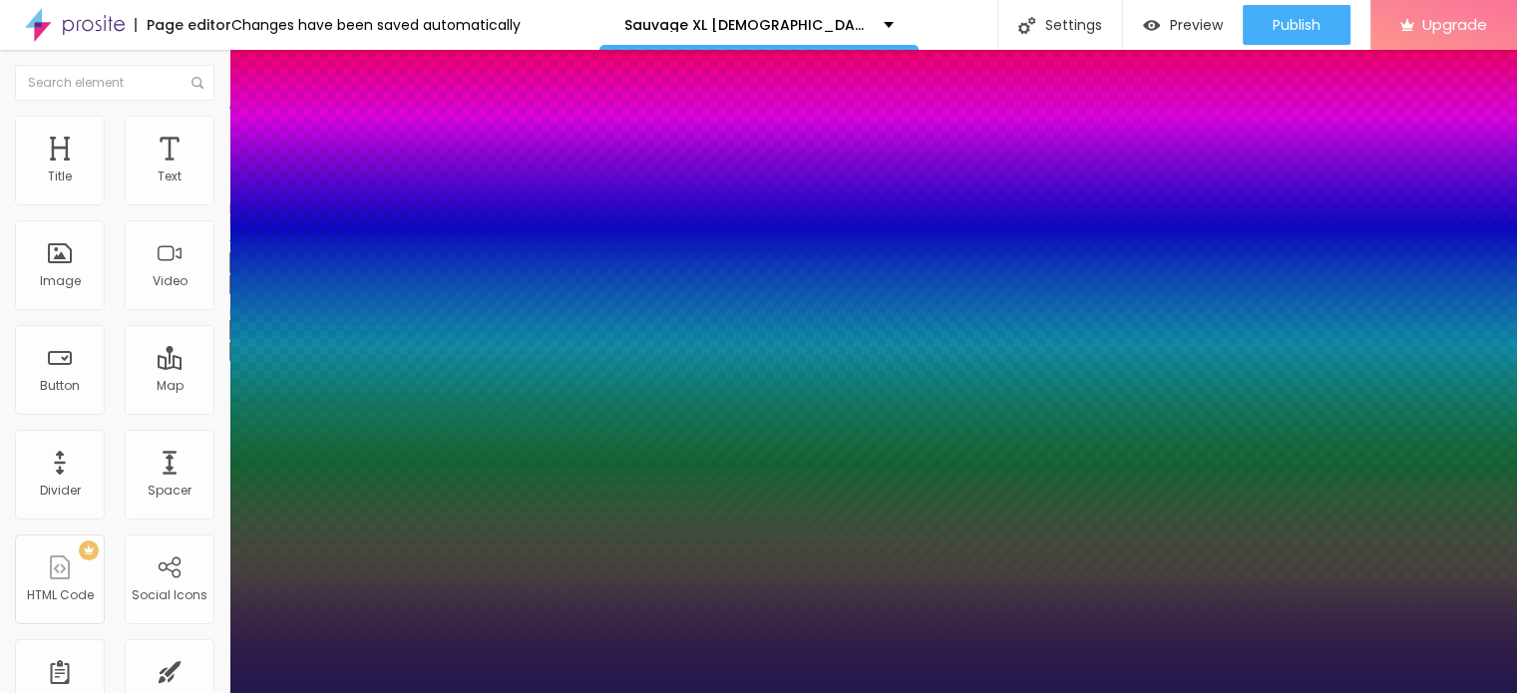
type input "37"
type input "1"
type input "39"
type input "1"
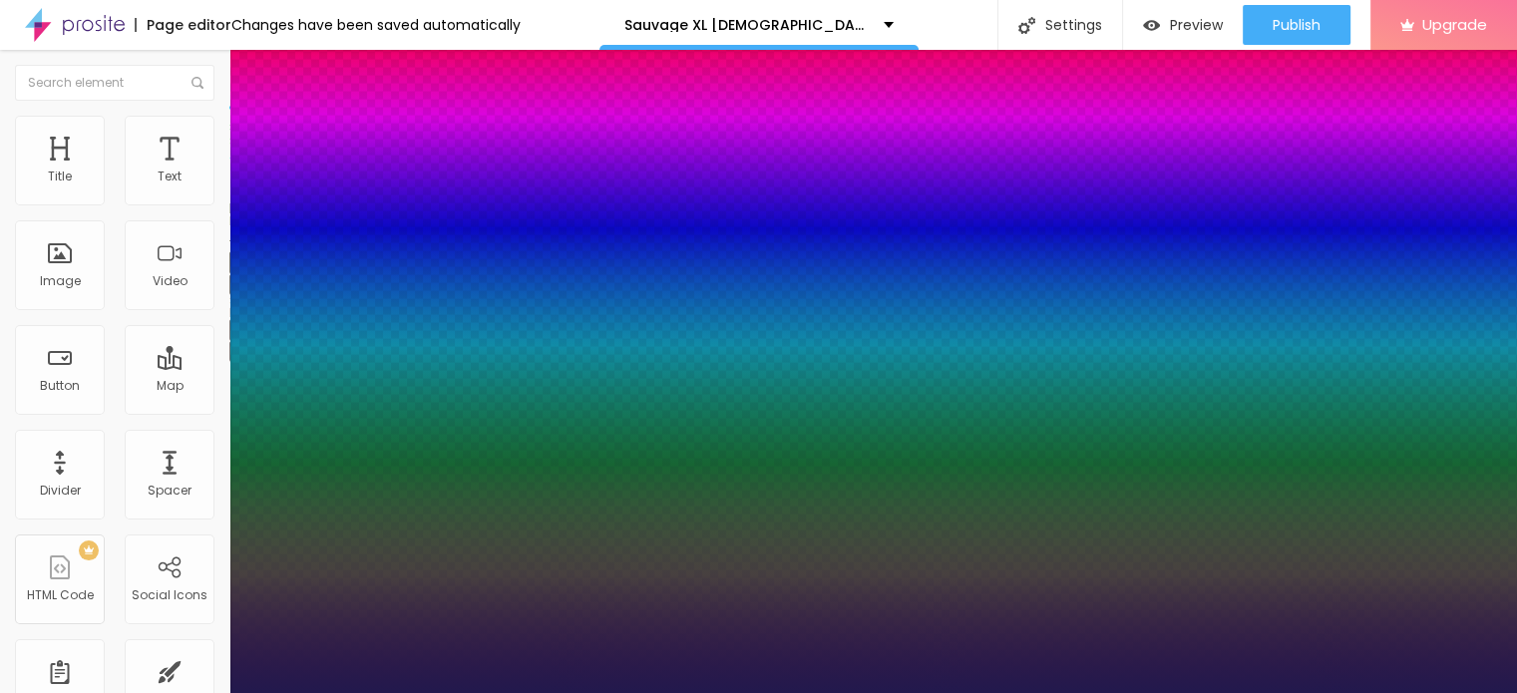
type input "40"
type input "1"
type input "42"
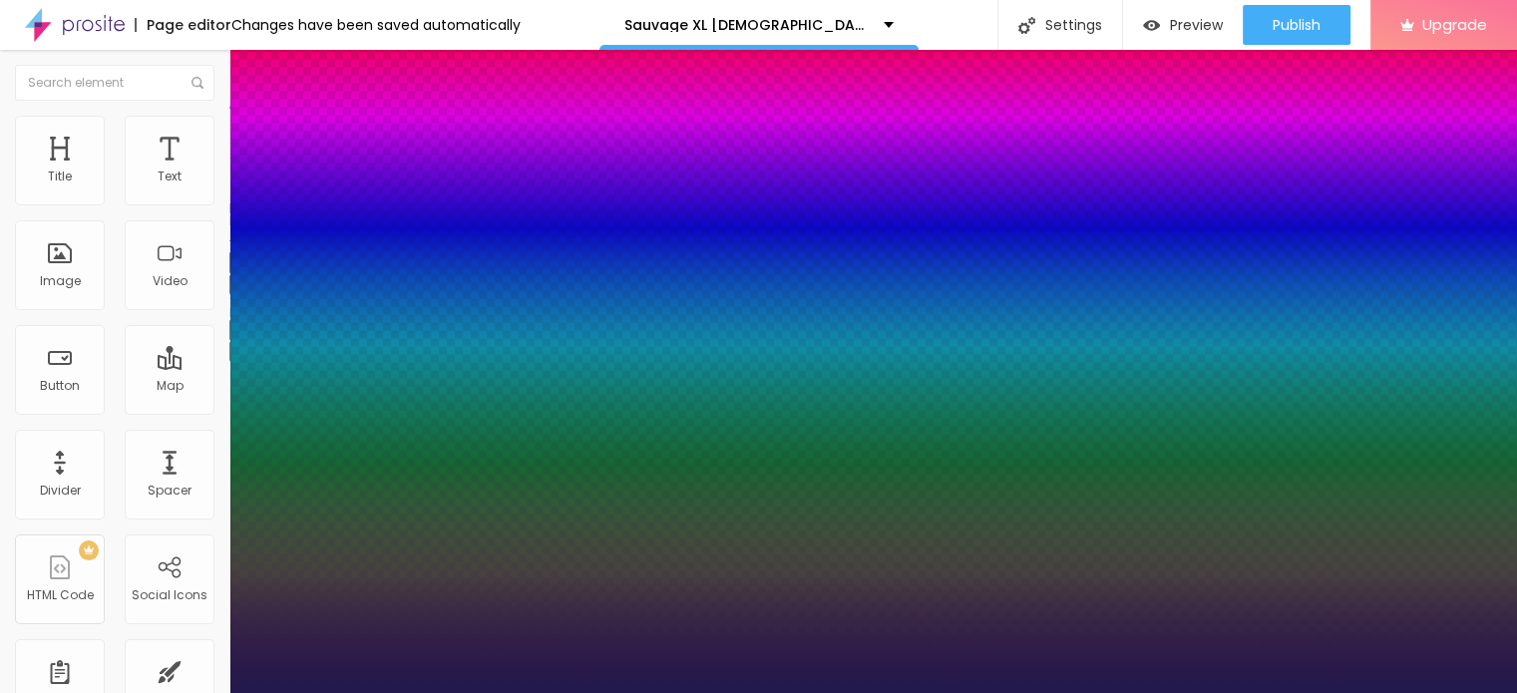
type input "1"
type input "44"
type input "1"
type input "45"
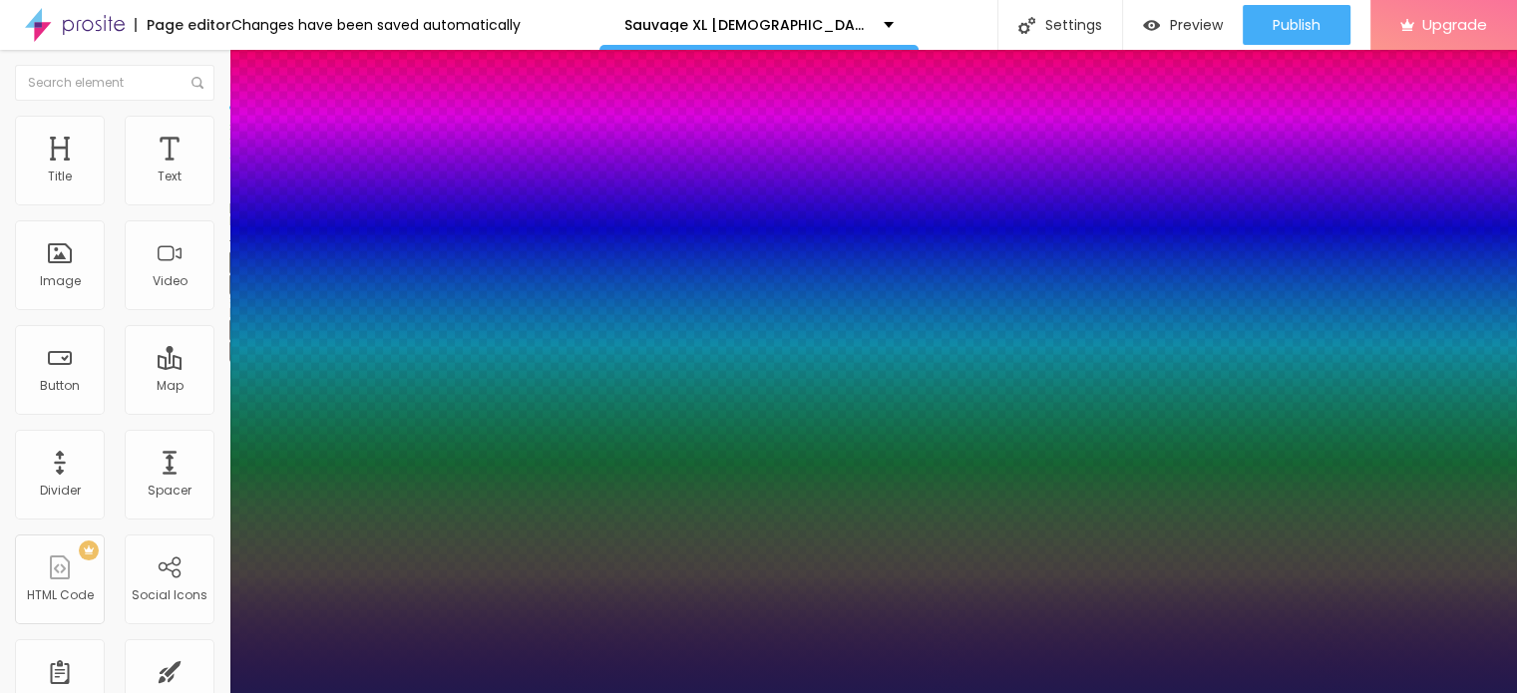
type input "45"
type input "1"
type input "46"
type input "1"
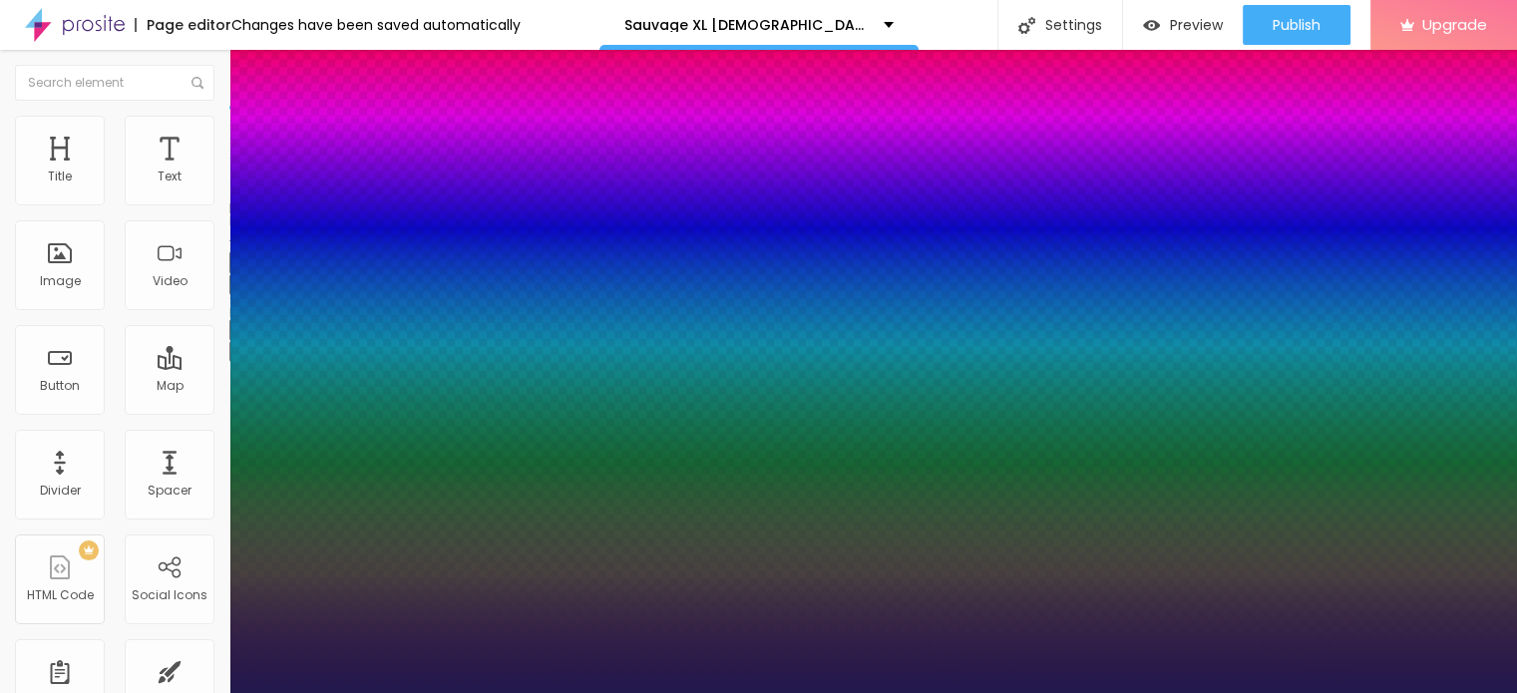
type input "48"
type input "1"
type input "49"
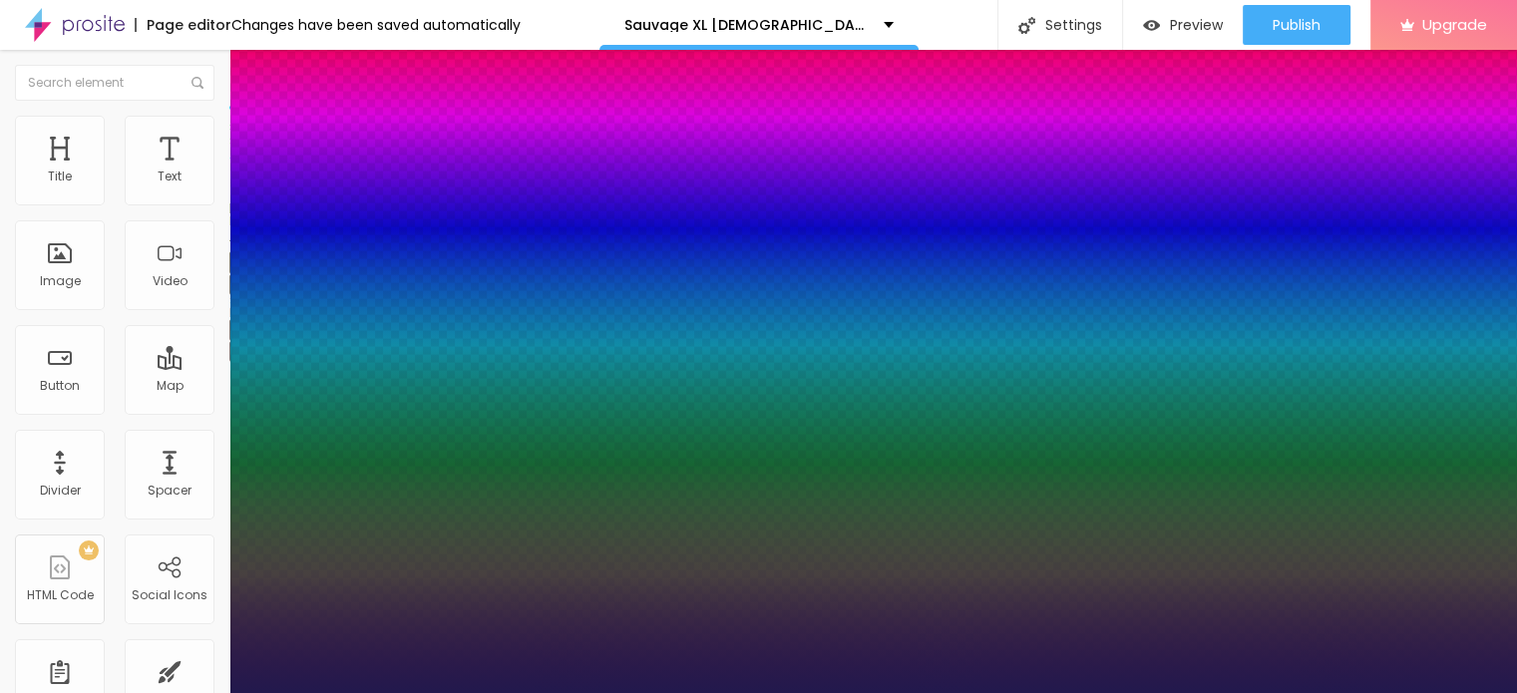
type input "1"
type input "50"
type input "1"
drag, startPoint x: 271, startPoint y: 562, endPoint x: 322, endPoint y: 561, distance: 50.9
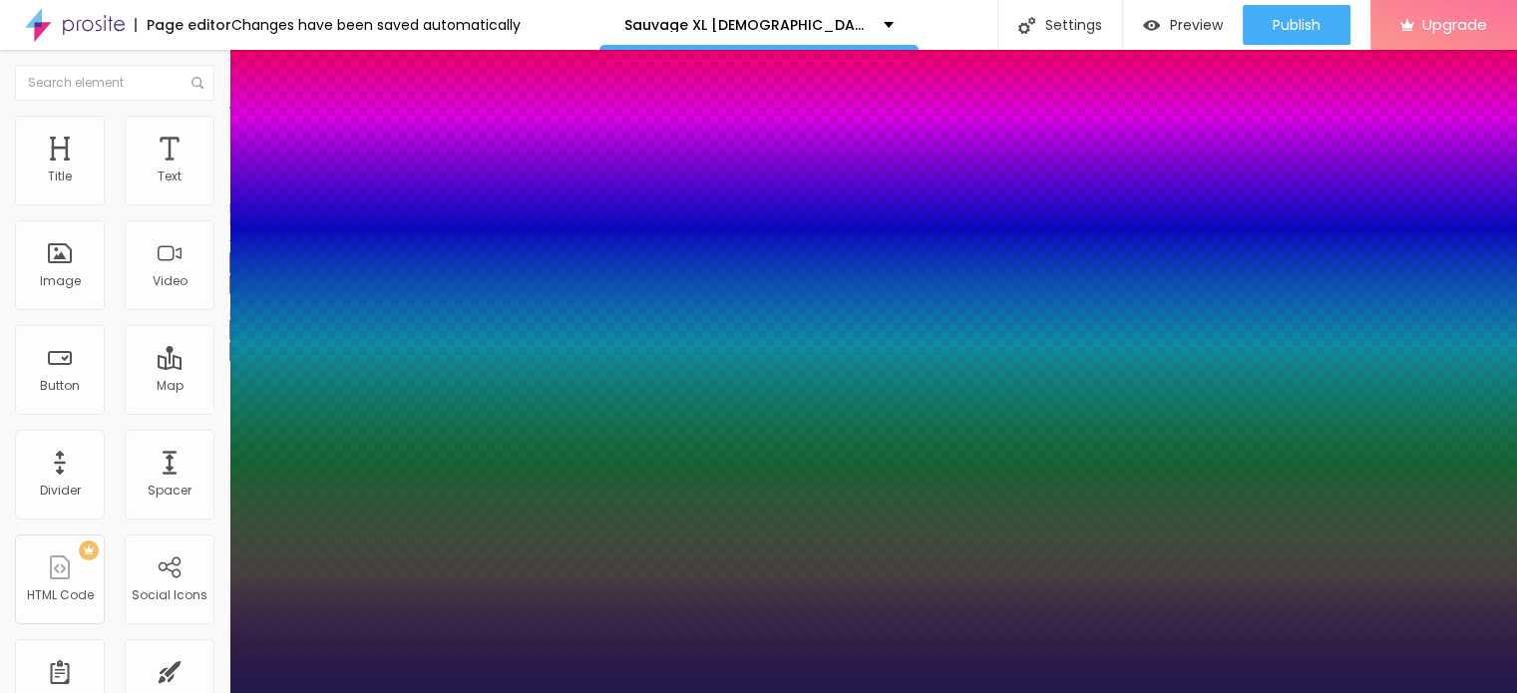
type input "50"
click at [728, 692] on div at bounding box center [758, 693] width 1517 height 0
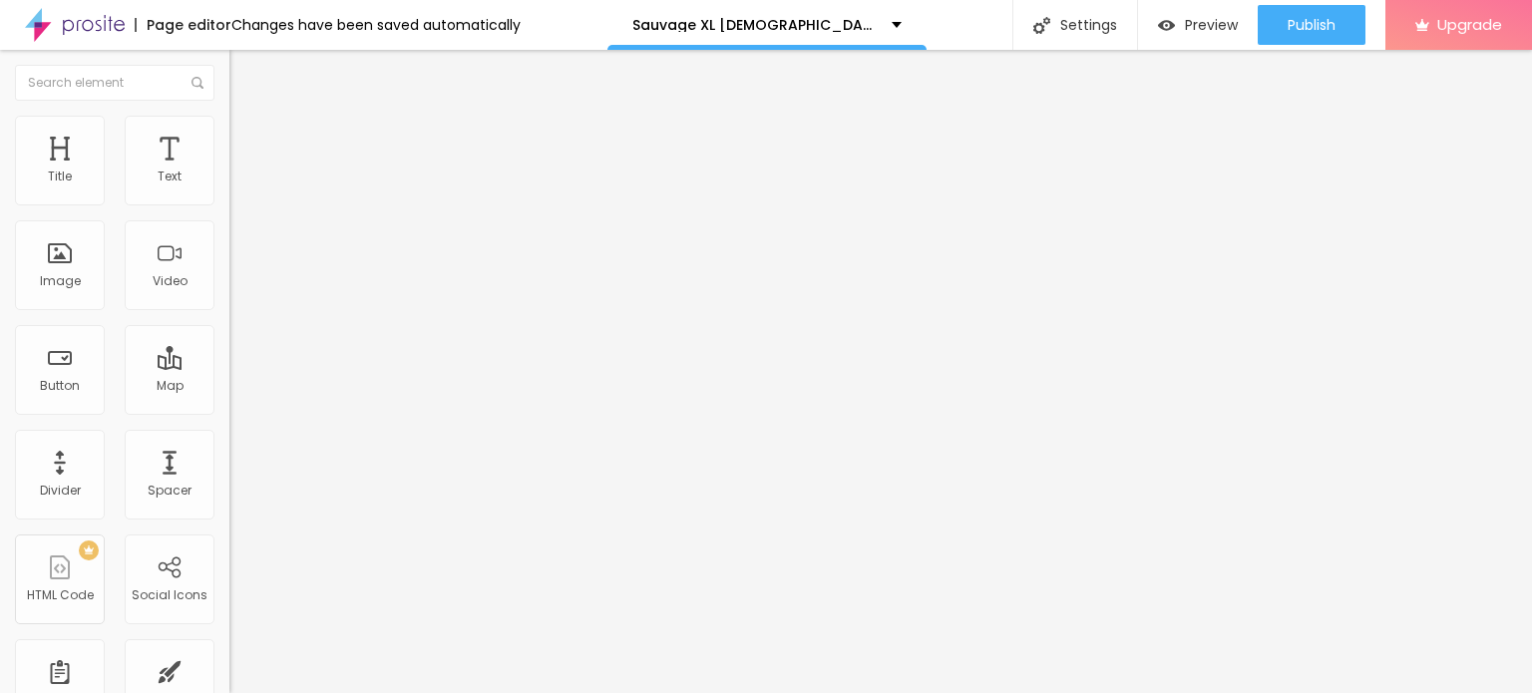
click at [229, 362] on button "button" at bounding box center [243, 351] width 28 height 21
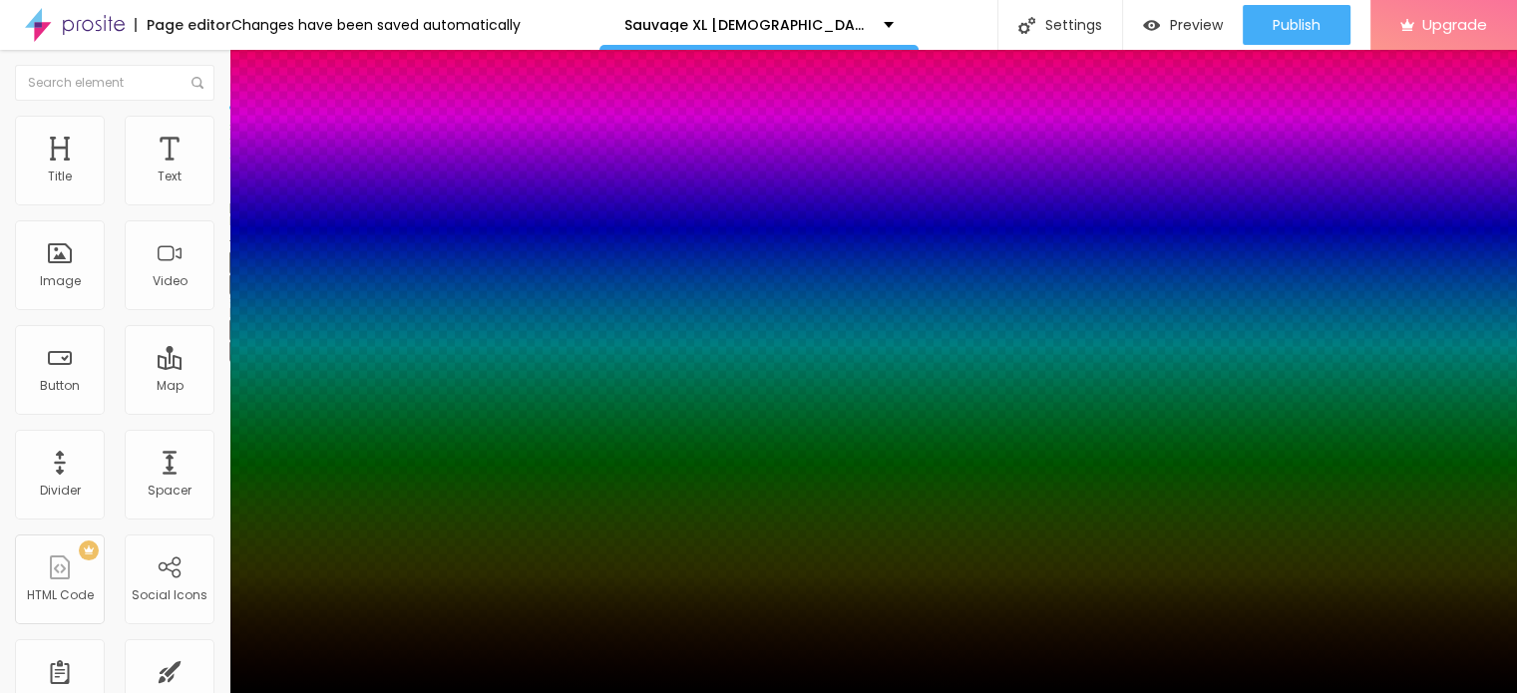
click at [351, 625] on div at bounding box center [758, 346] width 1517 height 693
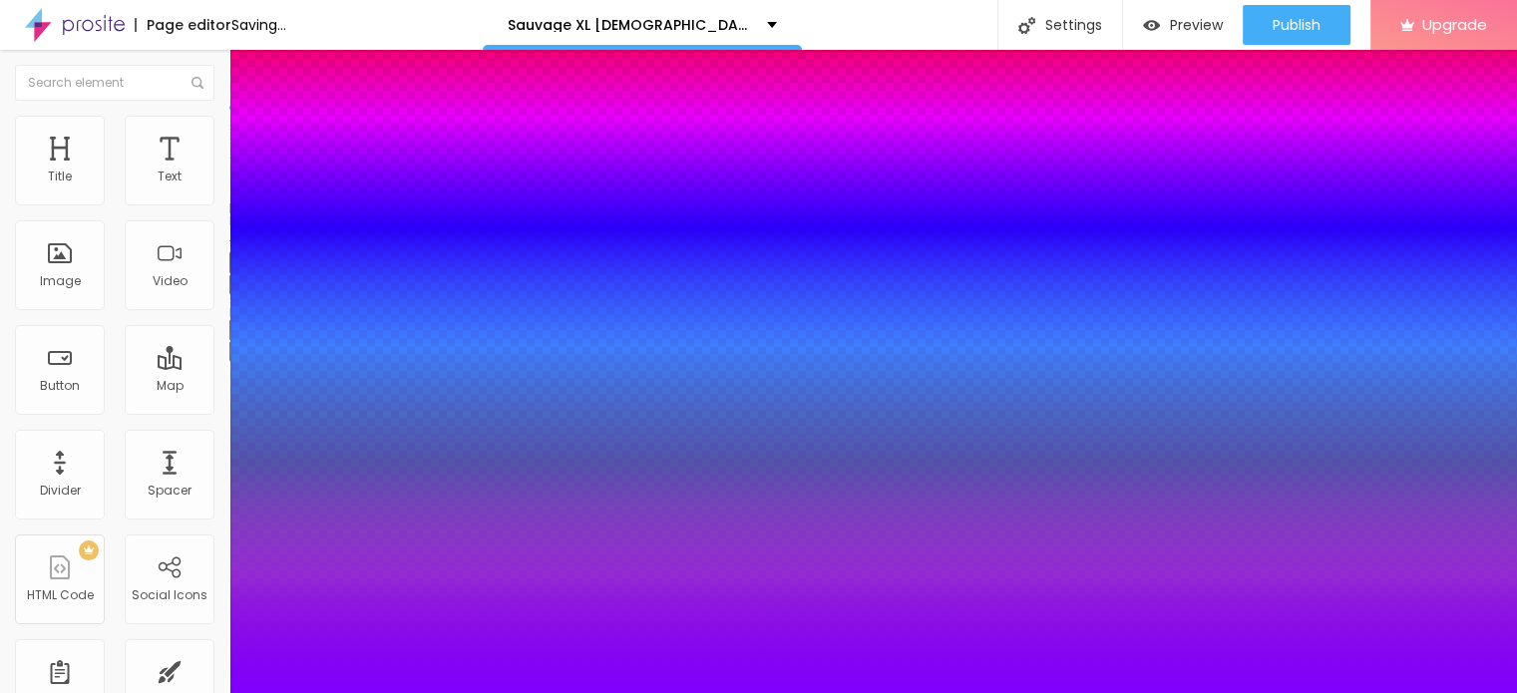
type input "#7F00FF"
drag, startPoint x: 325, startPoint y: 593, endPoint x: 332, endPoint y: 582, distance: 13.0
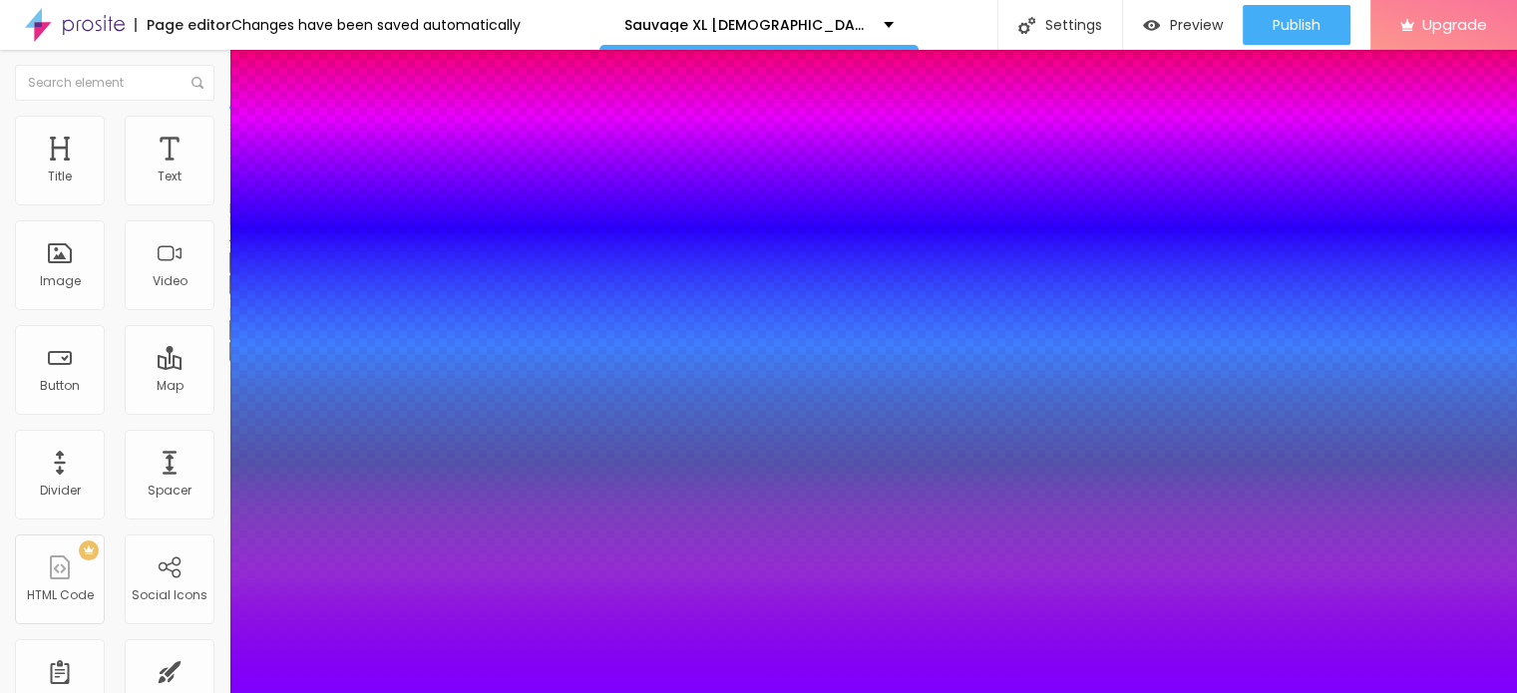
click at [362, 692] on div at bounding box center [758, 705] width 1517 height 0
click at [742, 692] on div at bounding box center [758, 693] width 1517 height 0
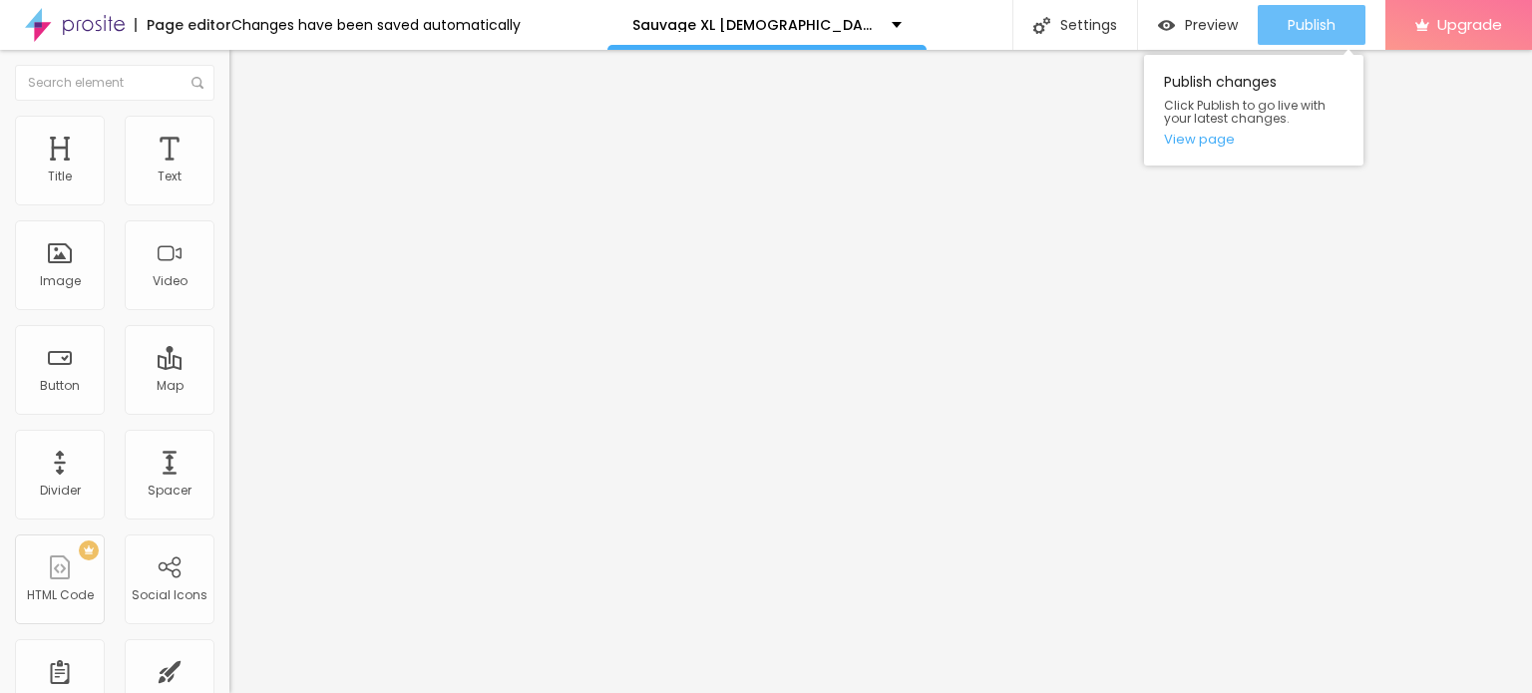
click at [1317, 24] on span "Publish" at bounding box center [1312, 25] width 48 height 16
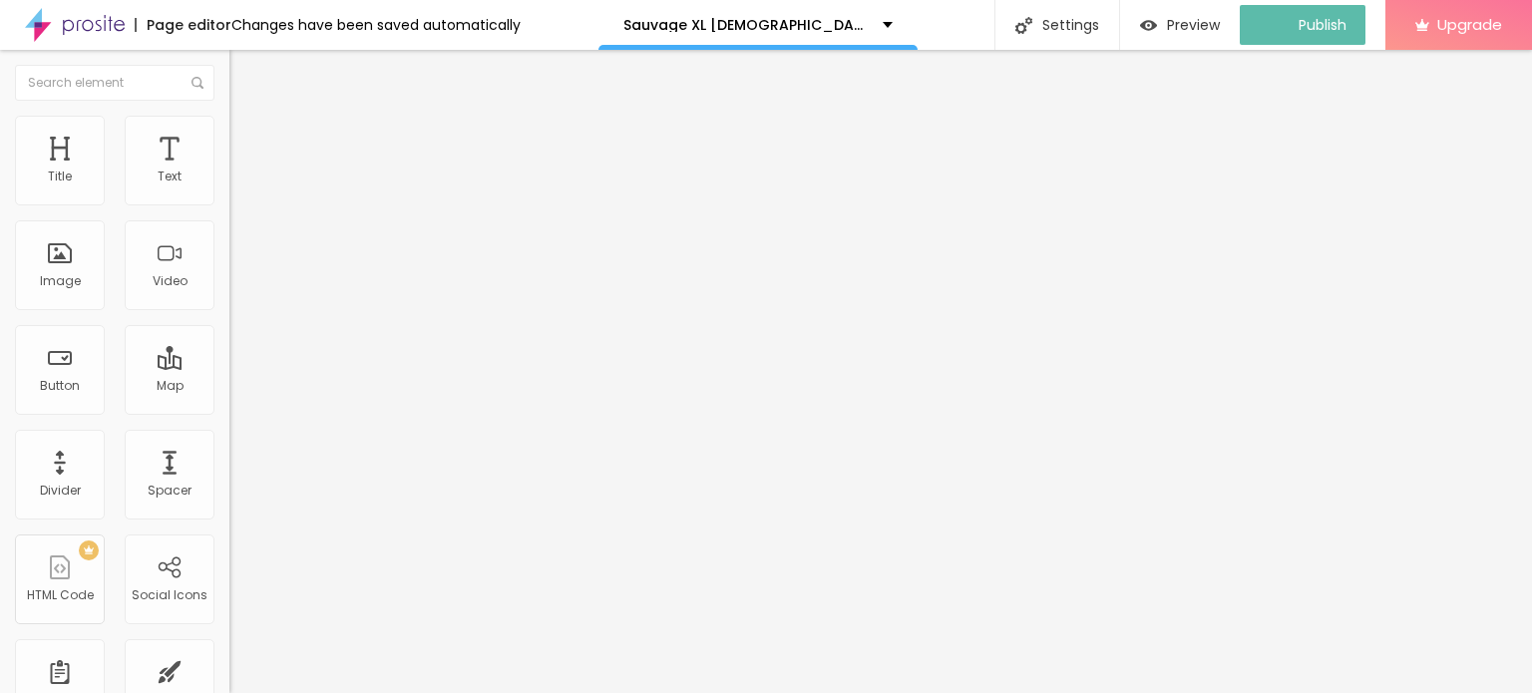
click at [40, 35] on img at bounding box center [75, 25] width 100 height 50
